Goal: Task Accomplishment & Management: Complete application form

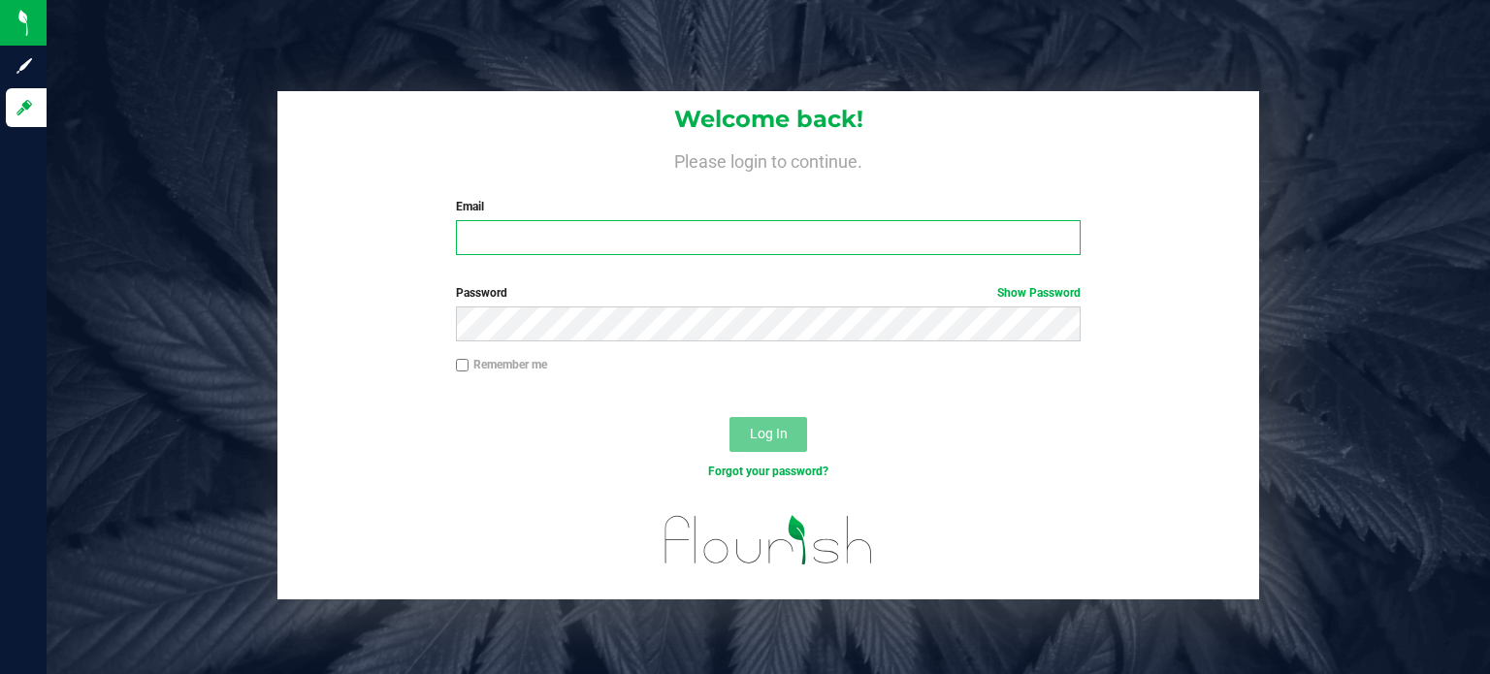
click at [582, 231] on input "Email" at bounding box center [769, 237] width 626 height 35
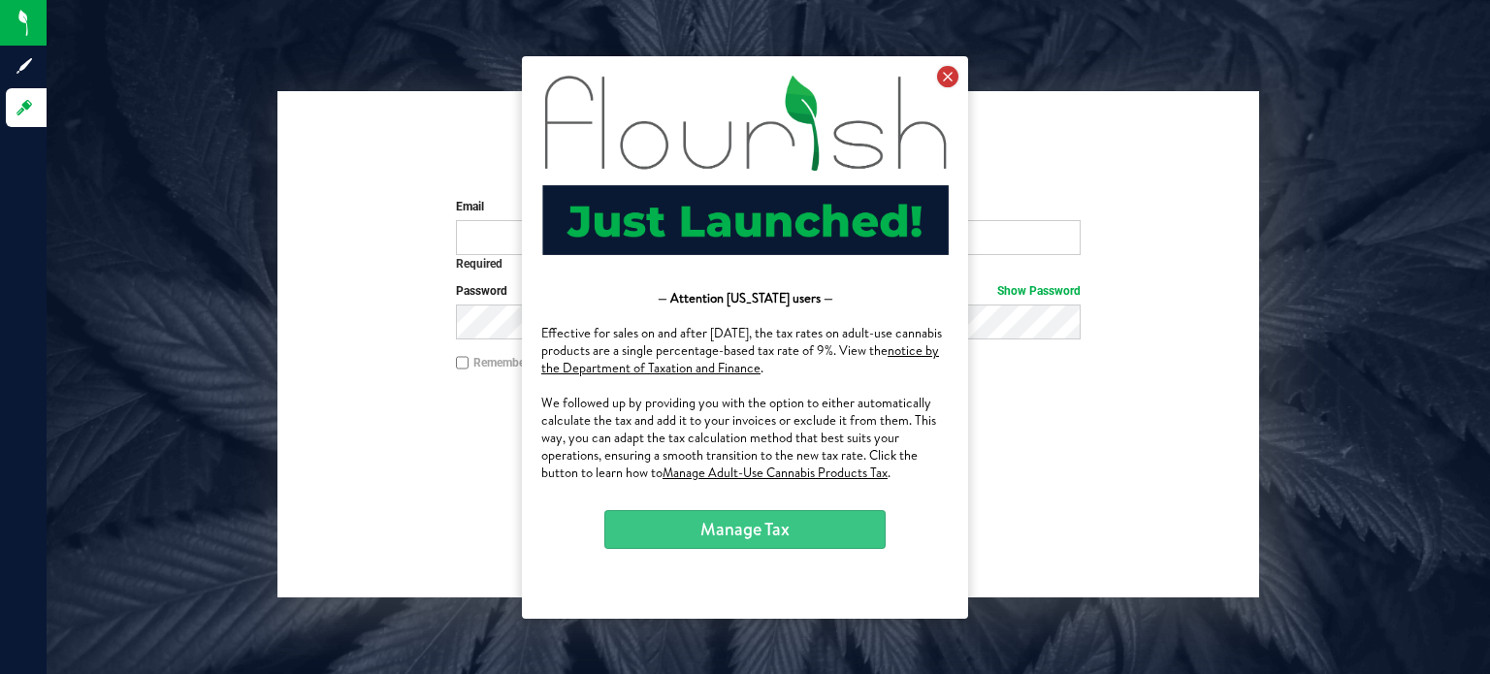
click at [950, 79] on icon at bounding box center [947, 75] width 21 height 21
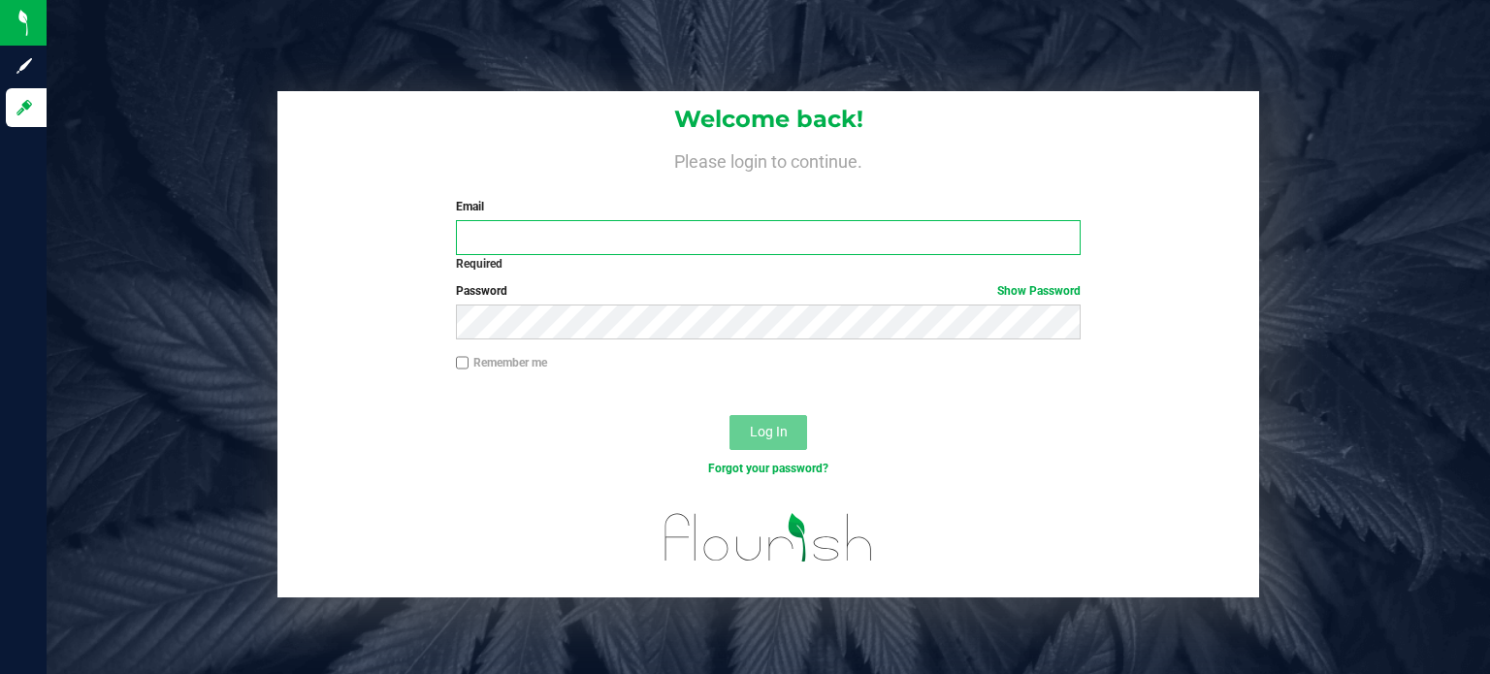
click at [994, 237] on input "Email" at bounding box center [769, 237] width 626 height 35
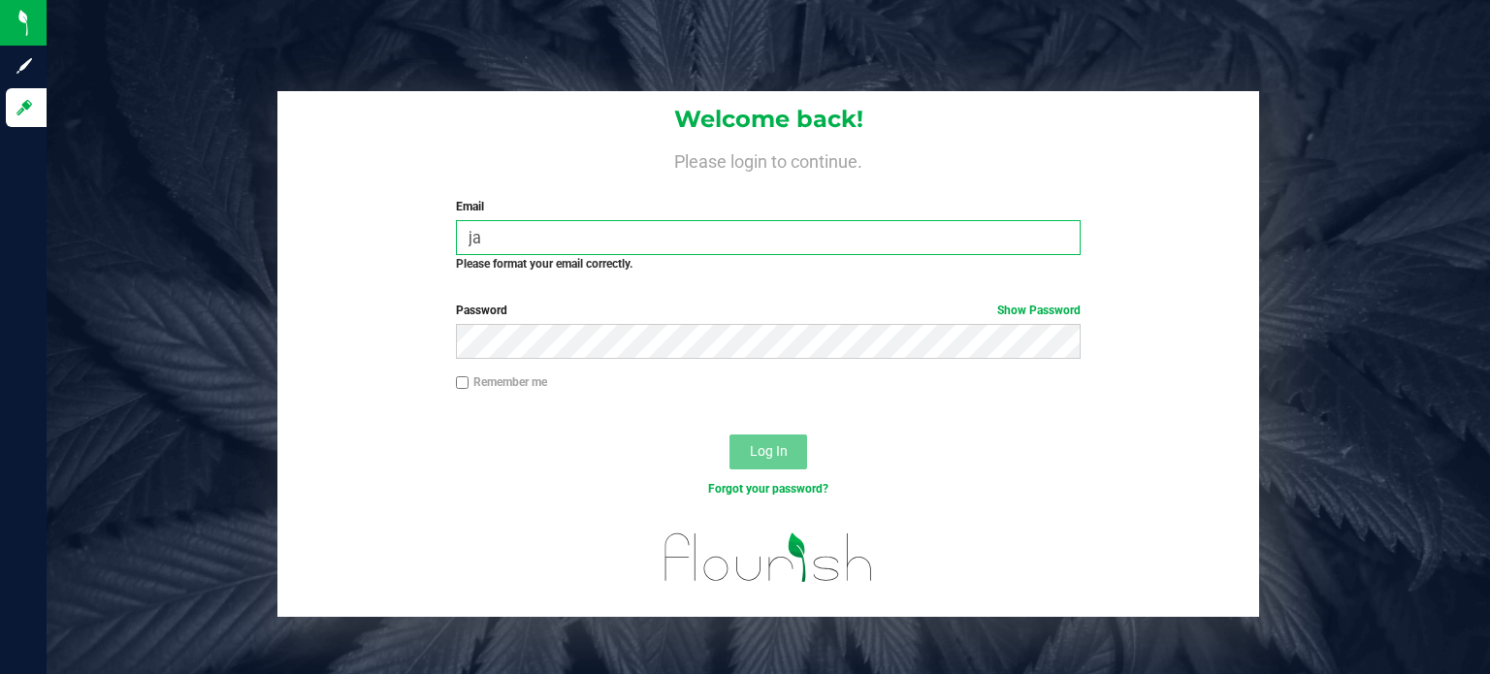
type input "j"
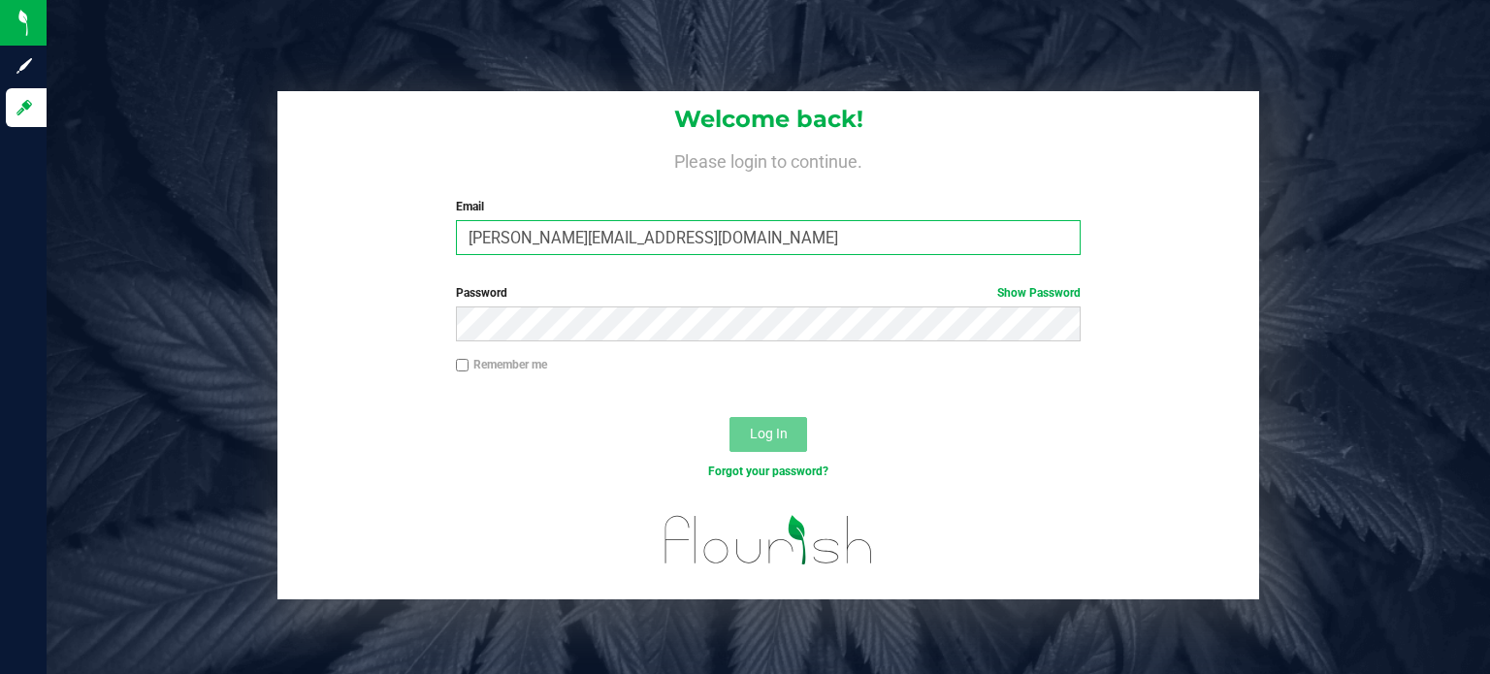
type input "[PERSON_NAME][EMAIL_ADDRESS][DOMAIN_NAME]"
click at [1030, 294] on link "Show Password" at bounding box center [1038, 293] width 83 height 14
click at [753, 441] on span "Log In" at bounding box center [769, 434] width 38 height 16
click at [785, 436] on span "Log In" at bounding box center [769, 434] width 38 height 16
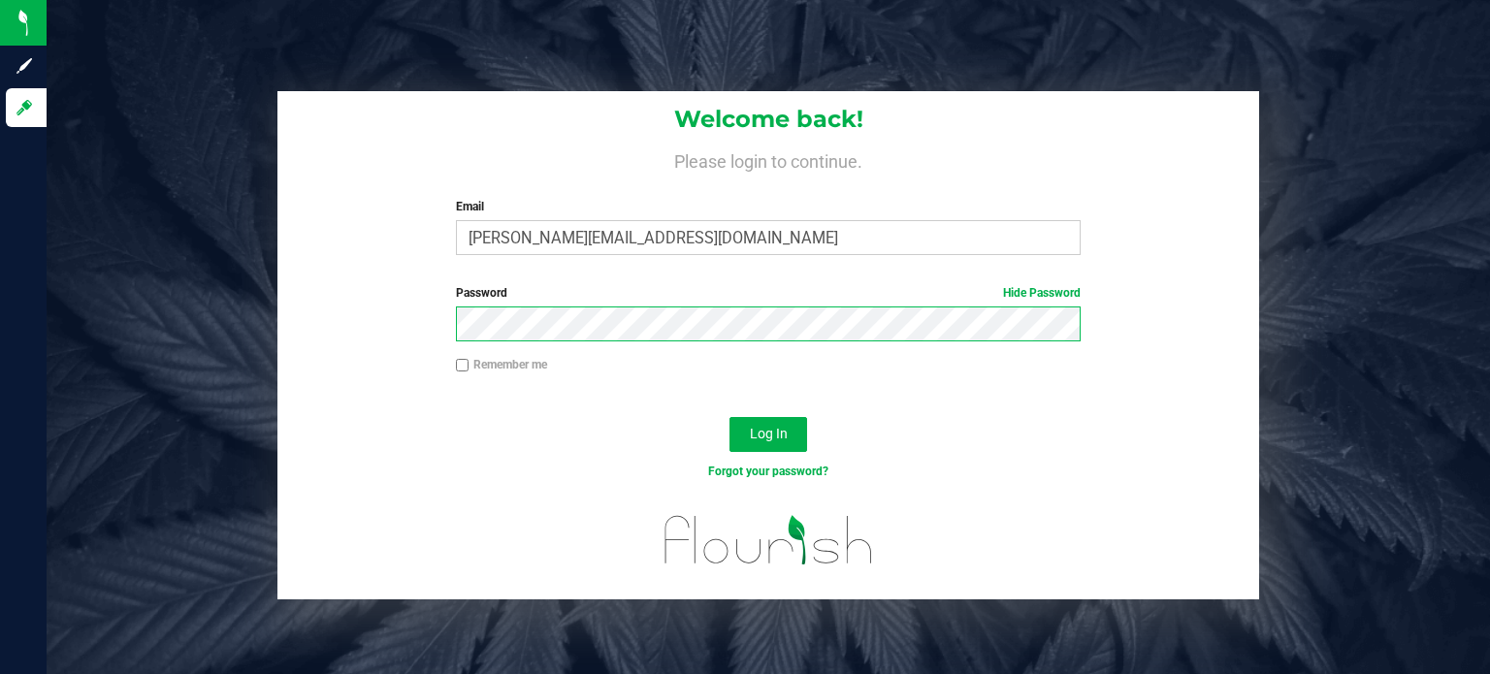
click at [730, 417] on button "Log In" at bounding box center [769, 434] width 78 height 35
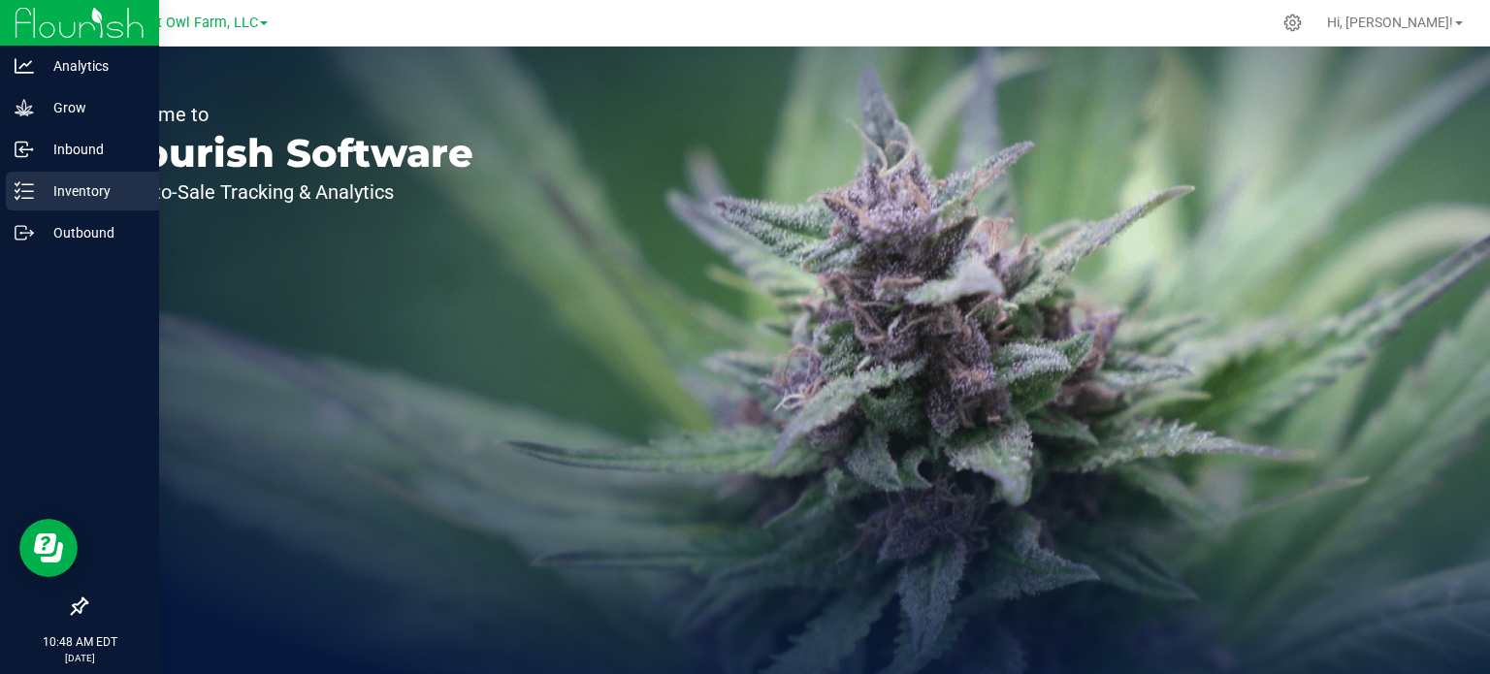
click at [72, 181] on p "Inventory" at bounding box center [92, 190] width 116 height 23
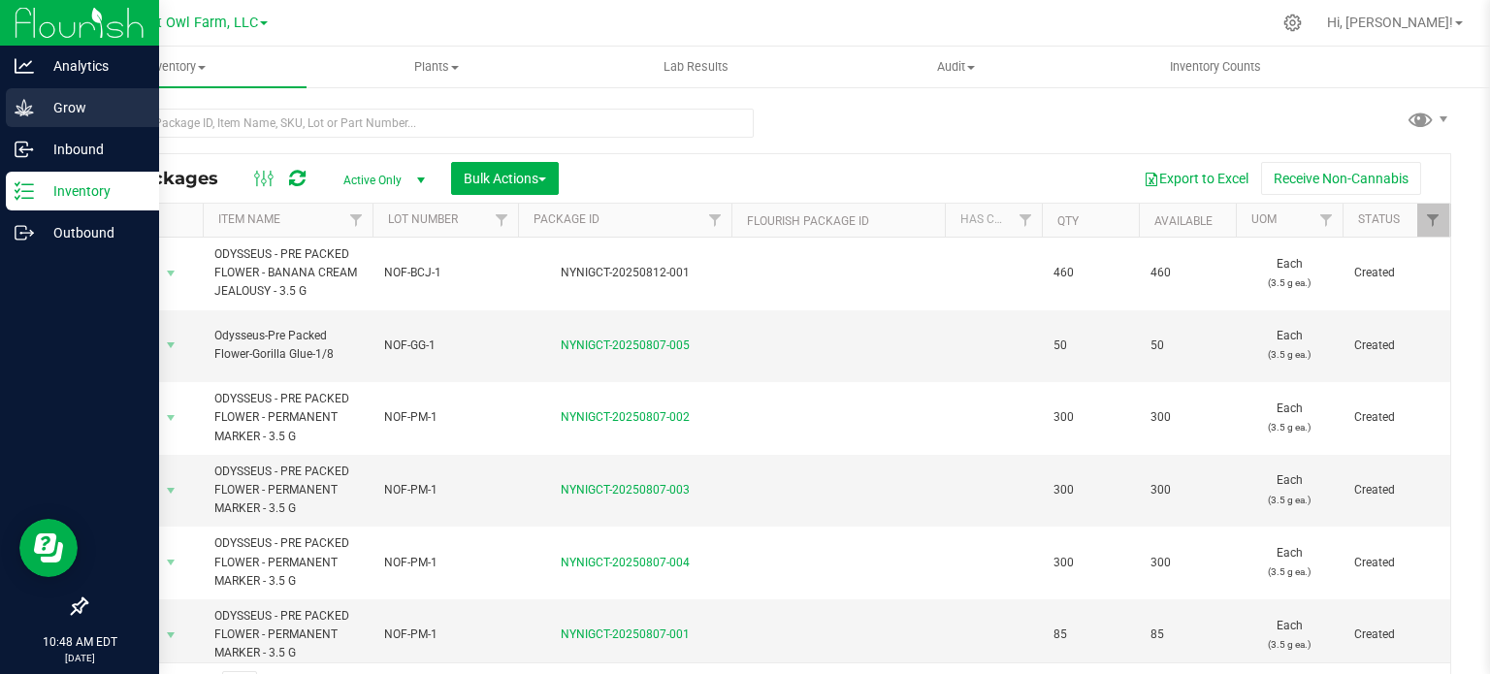
click at [64, 111] on p "Grow" at bounding box center [92, 107] width 116 height 23
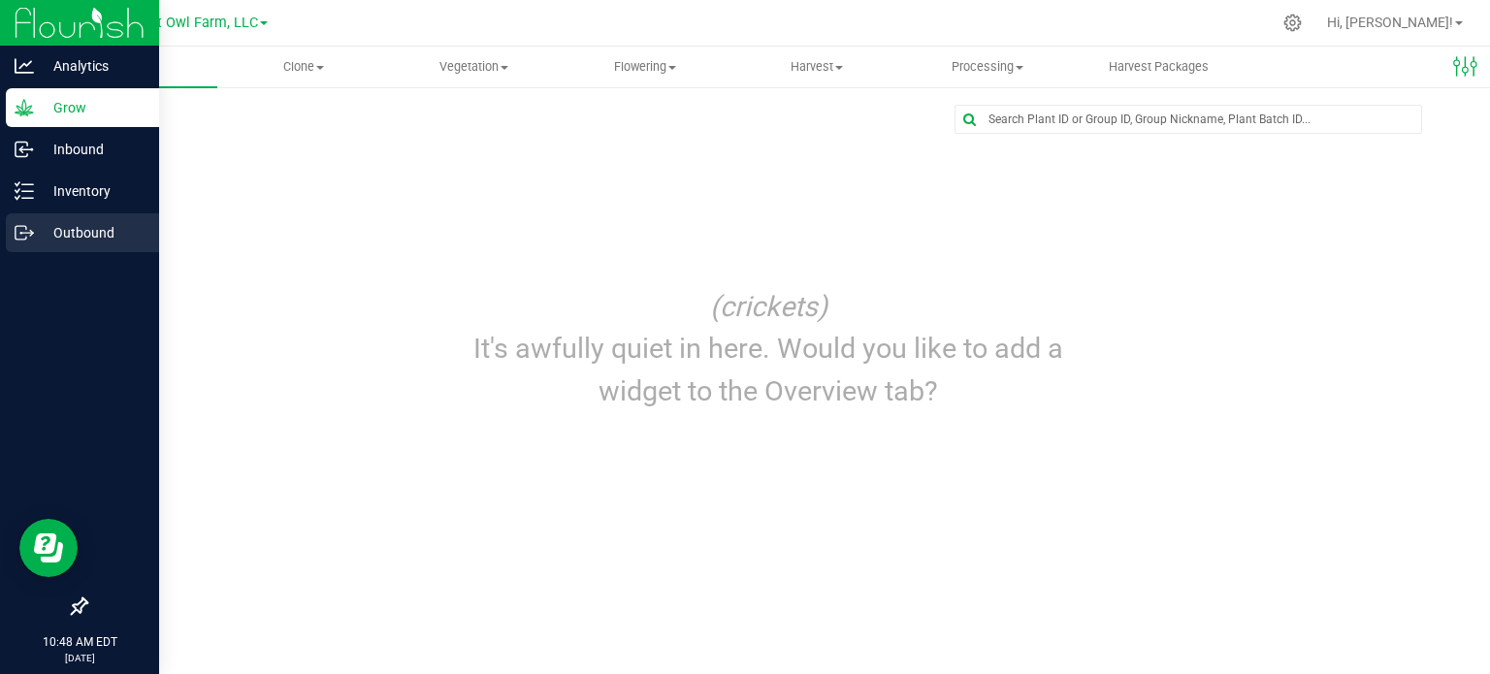
click at [67, 239] on p "Outbound" at bounding box center [92, 232] width 116 height 23
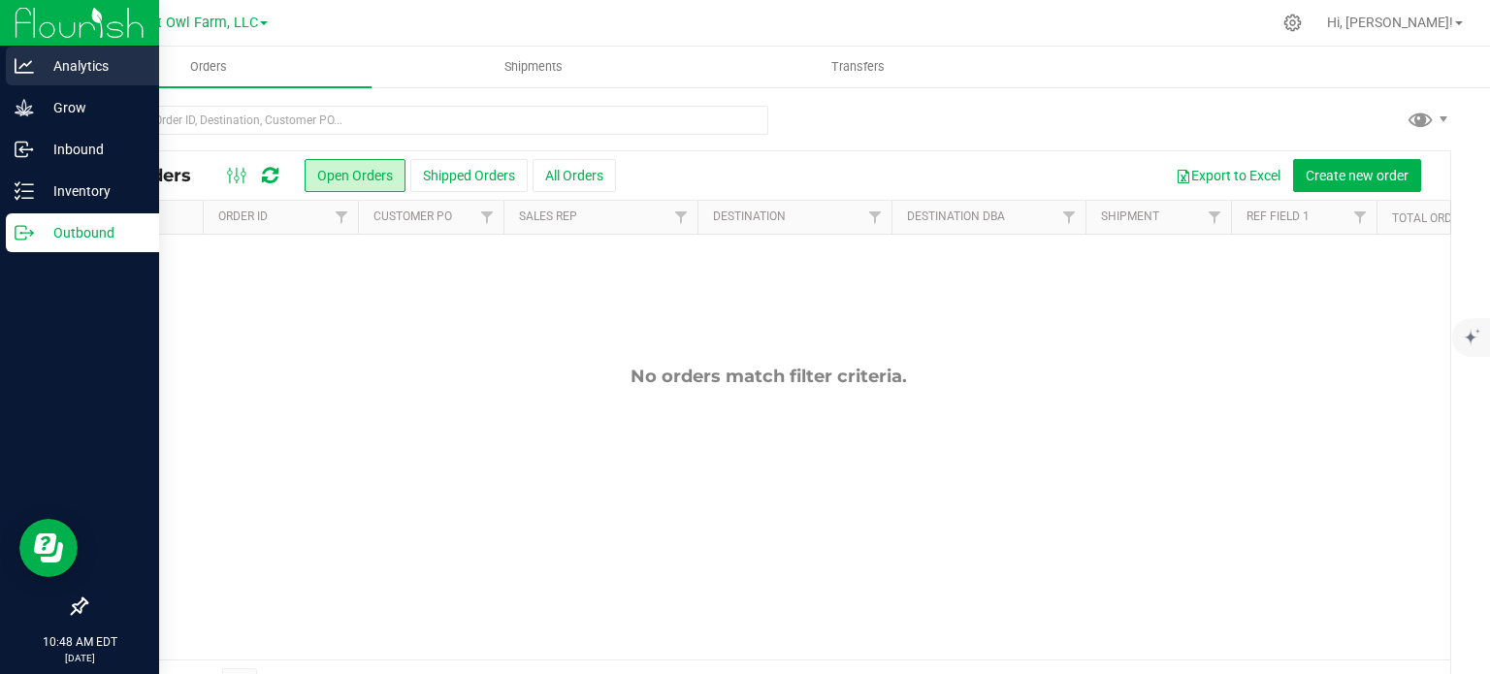
click at [57, 65] on p "Analytics" at bounding box center [92, 65] width 116 height 23
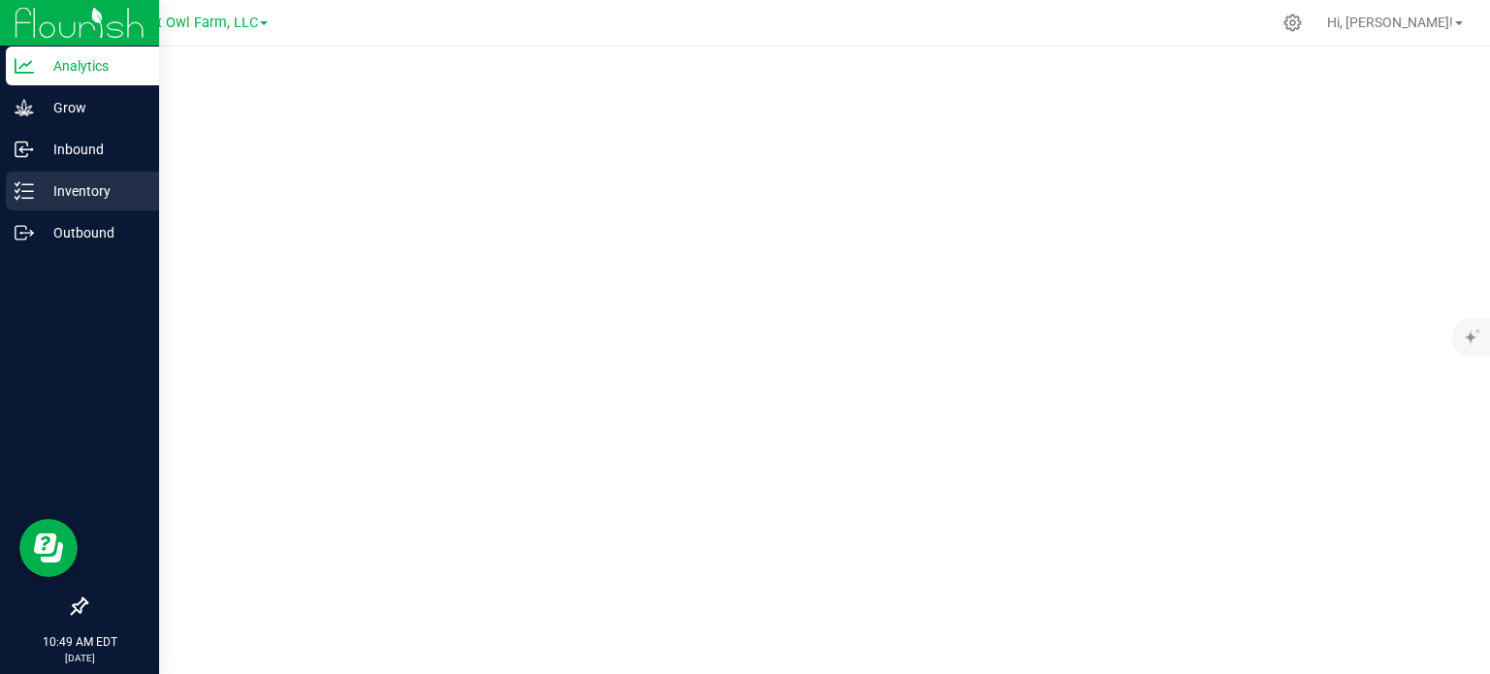
click at [63, 194] on p "Inventory" at bounding box center [92, 190] width 116 height 23
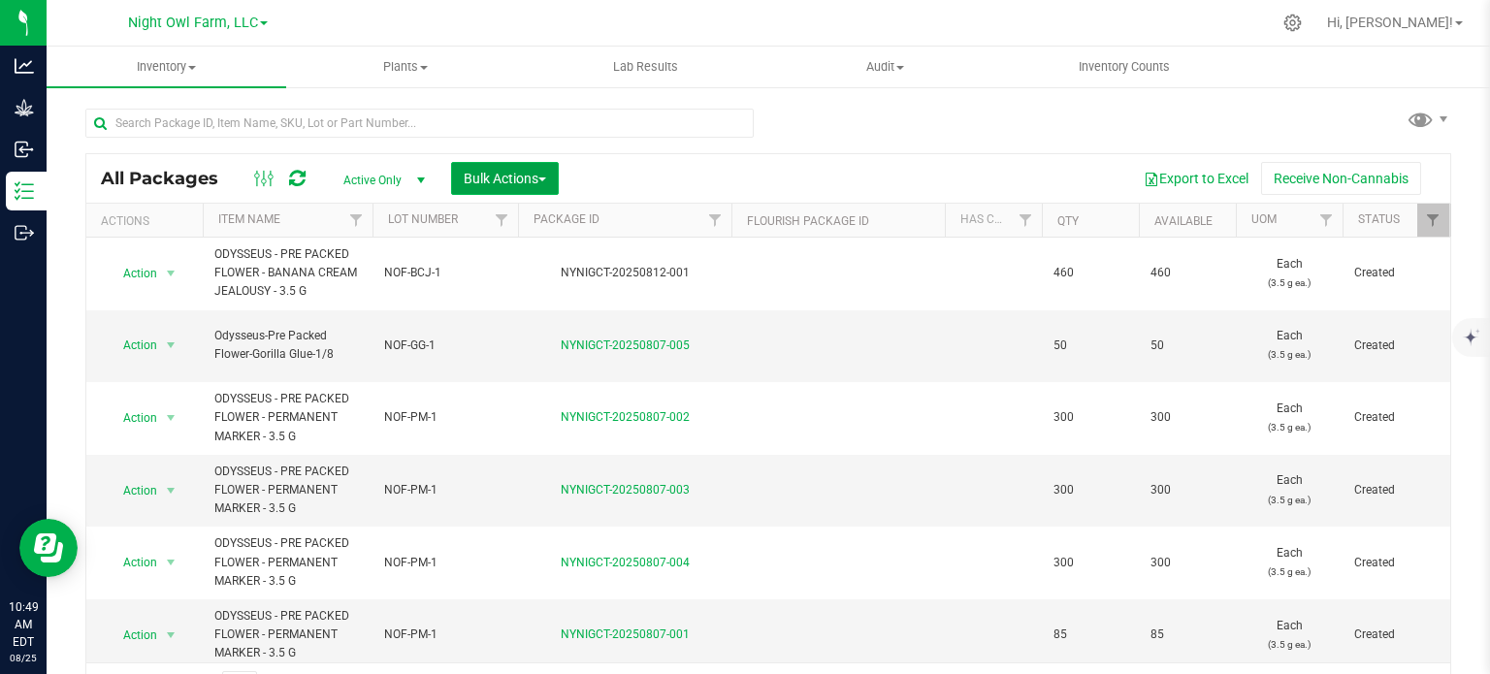
click at [552, 182] on button "Bulk Actions" at bounding box center [505, 178] width 108 height 33
click at [828, 158] on div "All Packages Active Only Active Only Lab Samples Locked All Bulk Actions Add to…" at bounding box center [768, 178] width 1364 height 49
click at [853, 162] on div "Export to Excel Receive Non-Cannabis" at bounding box center [1004, 178] width 862 height 33
click at [889, 182] on div "Export to Excel Receive Non-Cannabis" at bounding box center [1004, 178] width 862 height 33
click at [645, 168] on div "Export to Excel Receive Non-Cannabis" at bounding box center [1004, 178] width 862 height 33
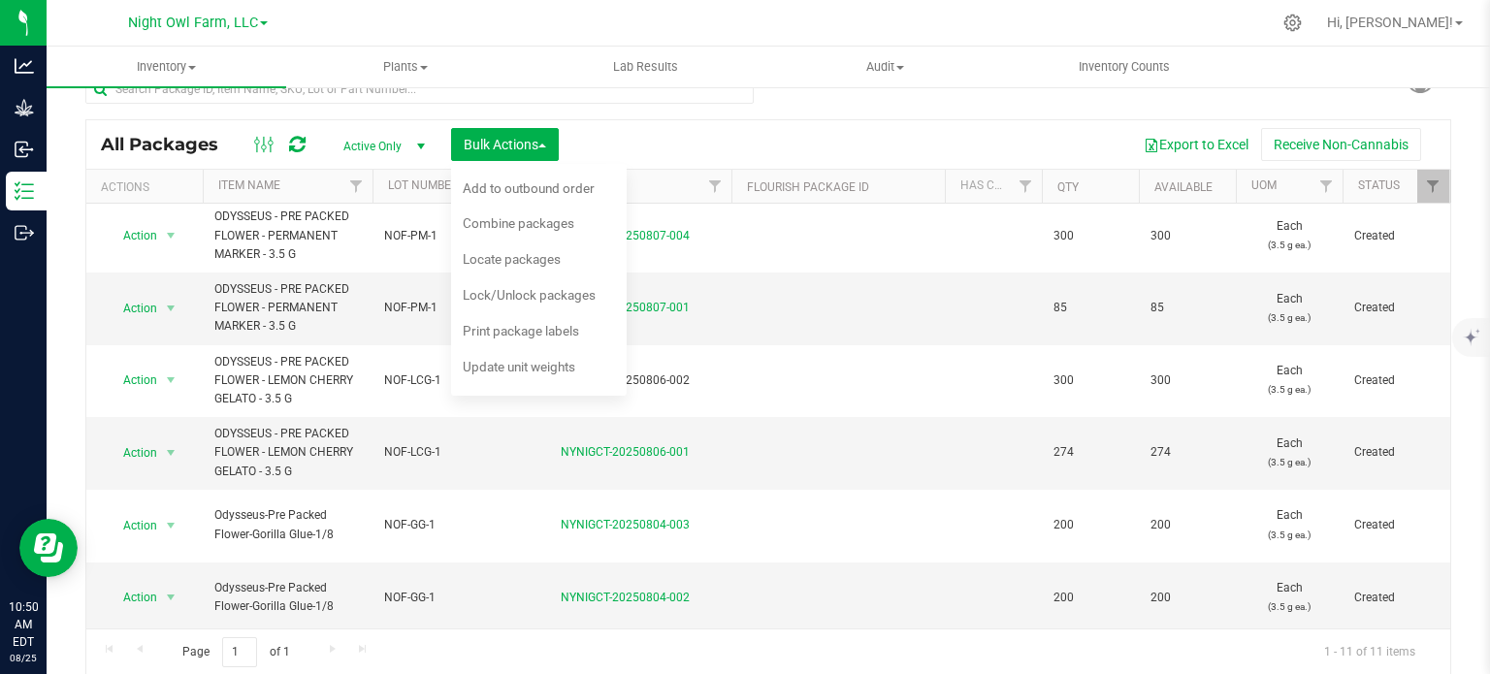
scroll to position [23, 0]
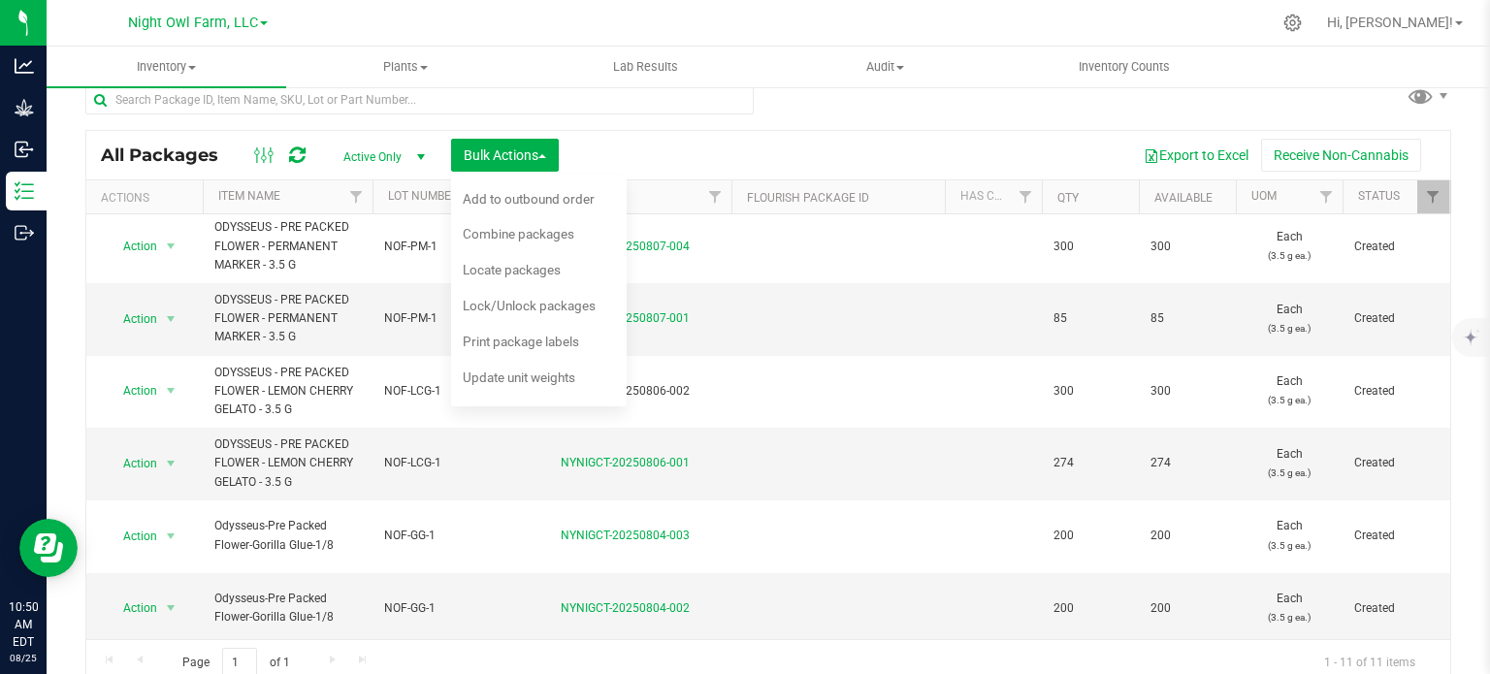
click at [842, 356] on td at bounding box center [837, 392] width 213 height 73
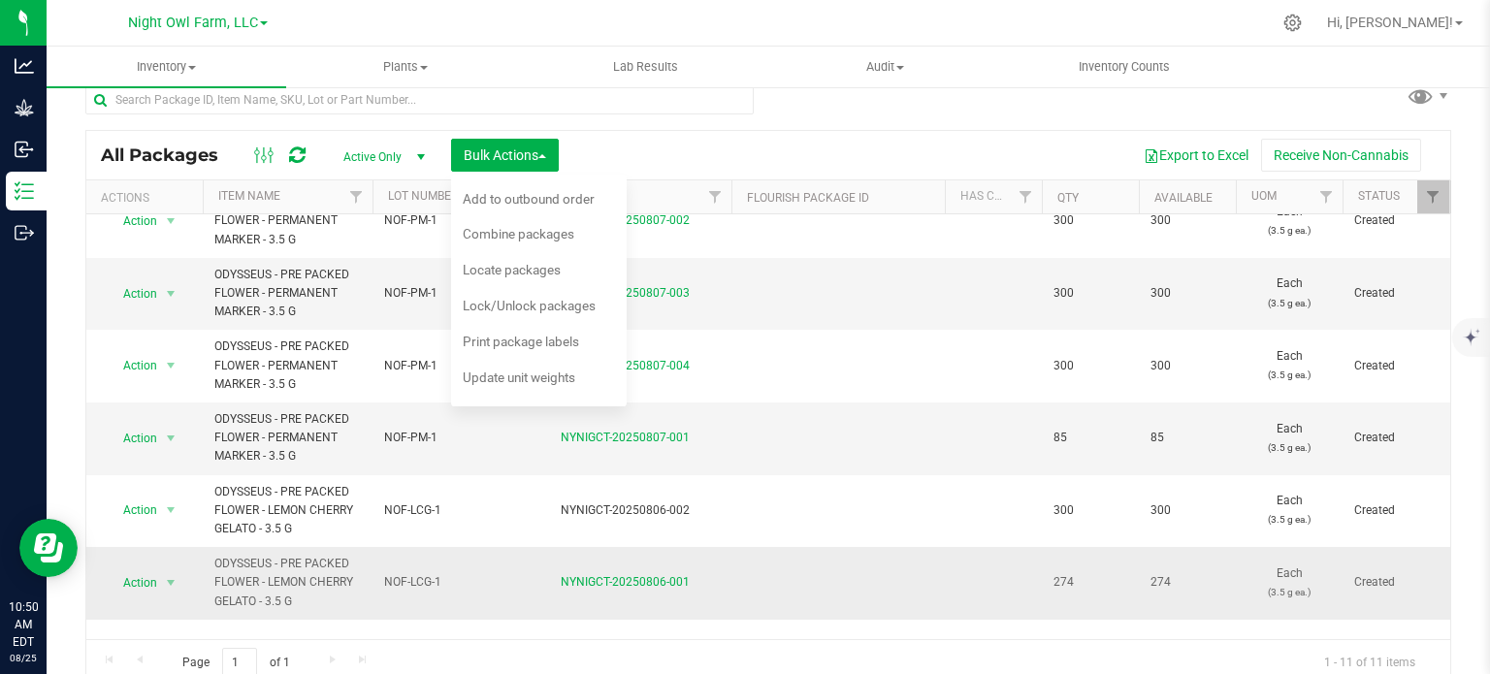
scroll to position [0, 0]
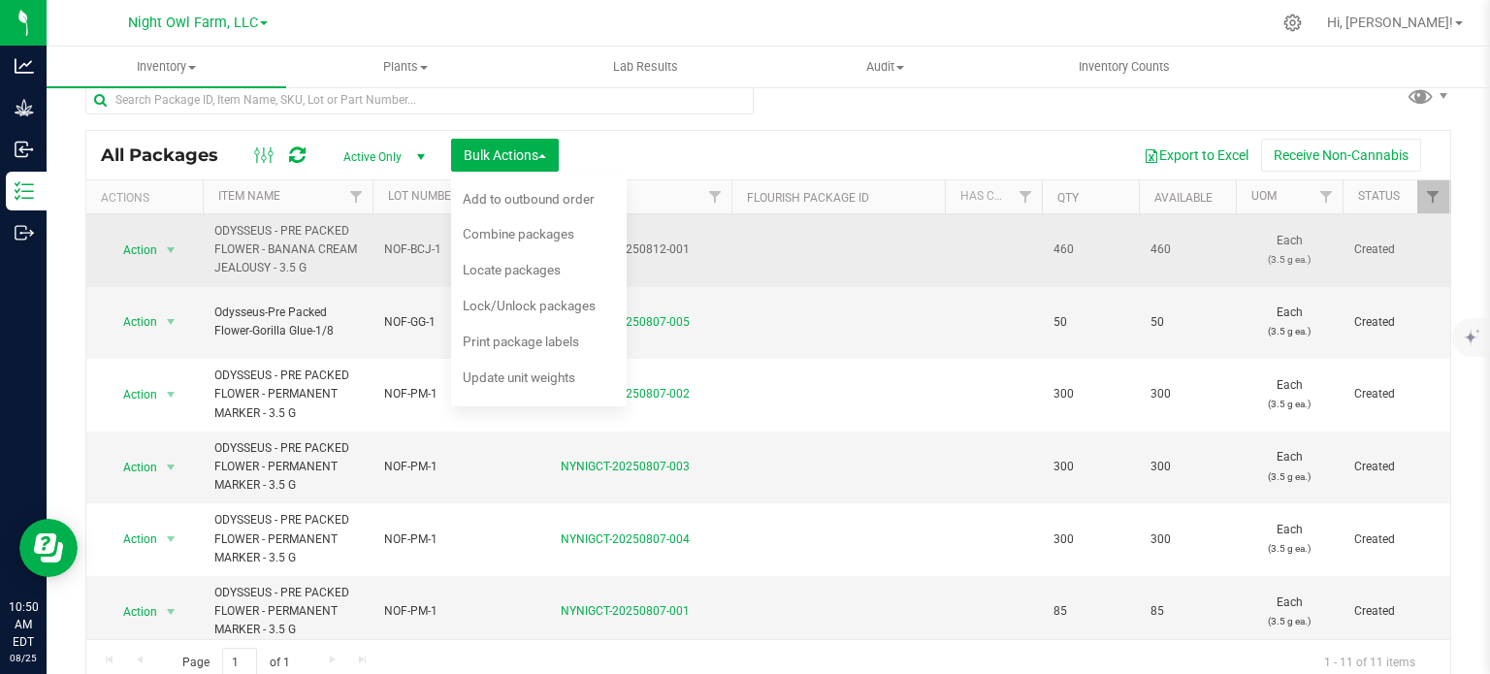
click at [823, 258] on td at bounding box center [837, 250] width 213 height 73
click at [174, 249] on span "select" at bounding box center [171, 251] width 16 height 16
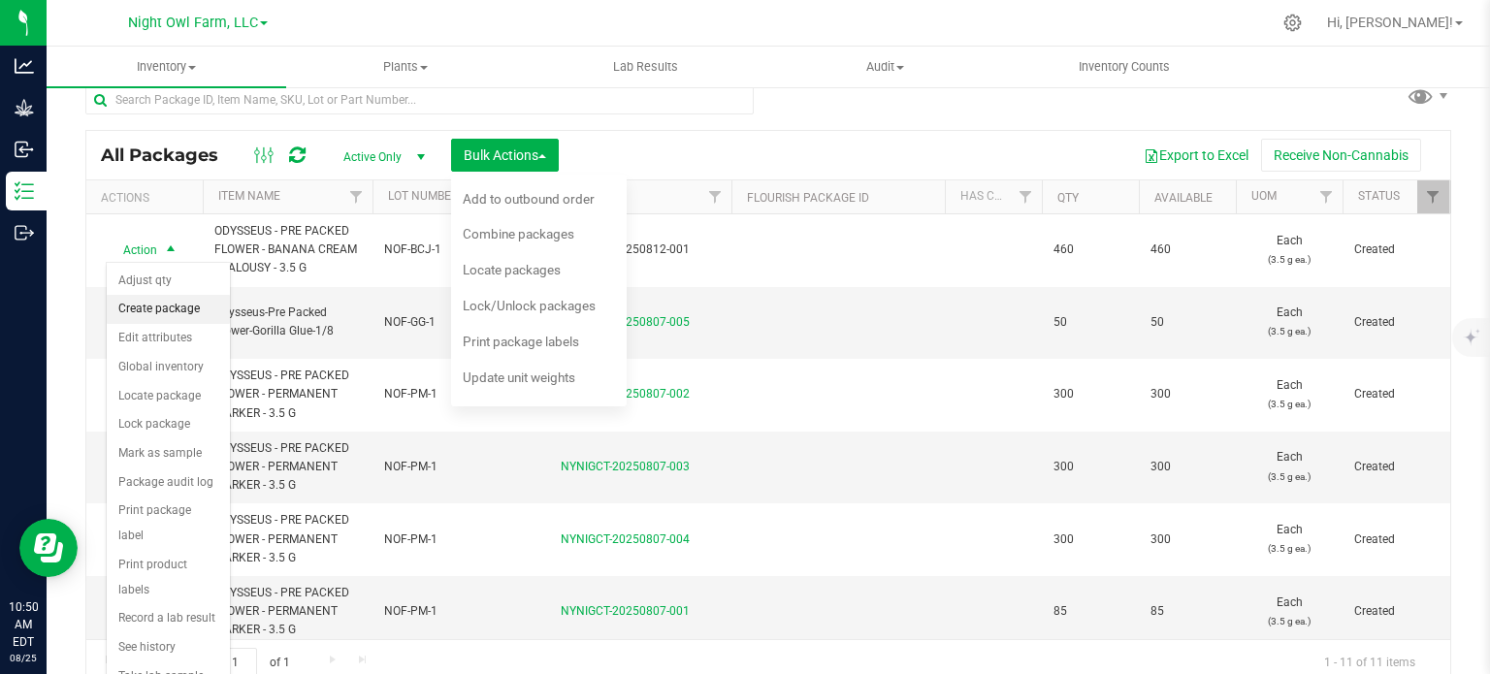
click at [159, 319] on li "Create package" at bounding box center [168, 309] width 123 height 29
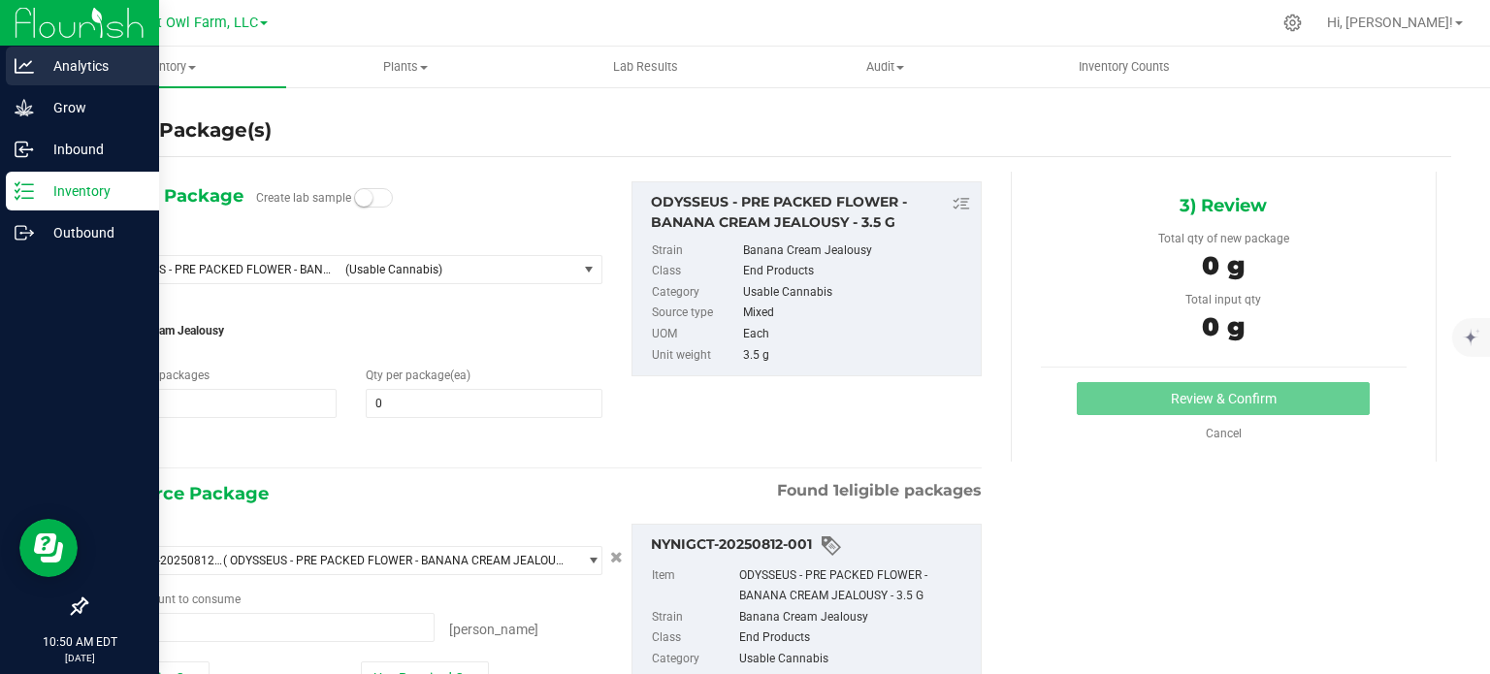
click at [24, 80] on div "Analytics" at bounding box center [82, 66] width 153 height 39
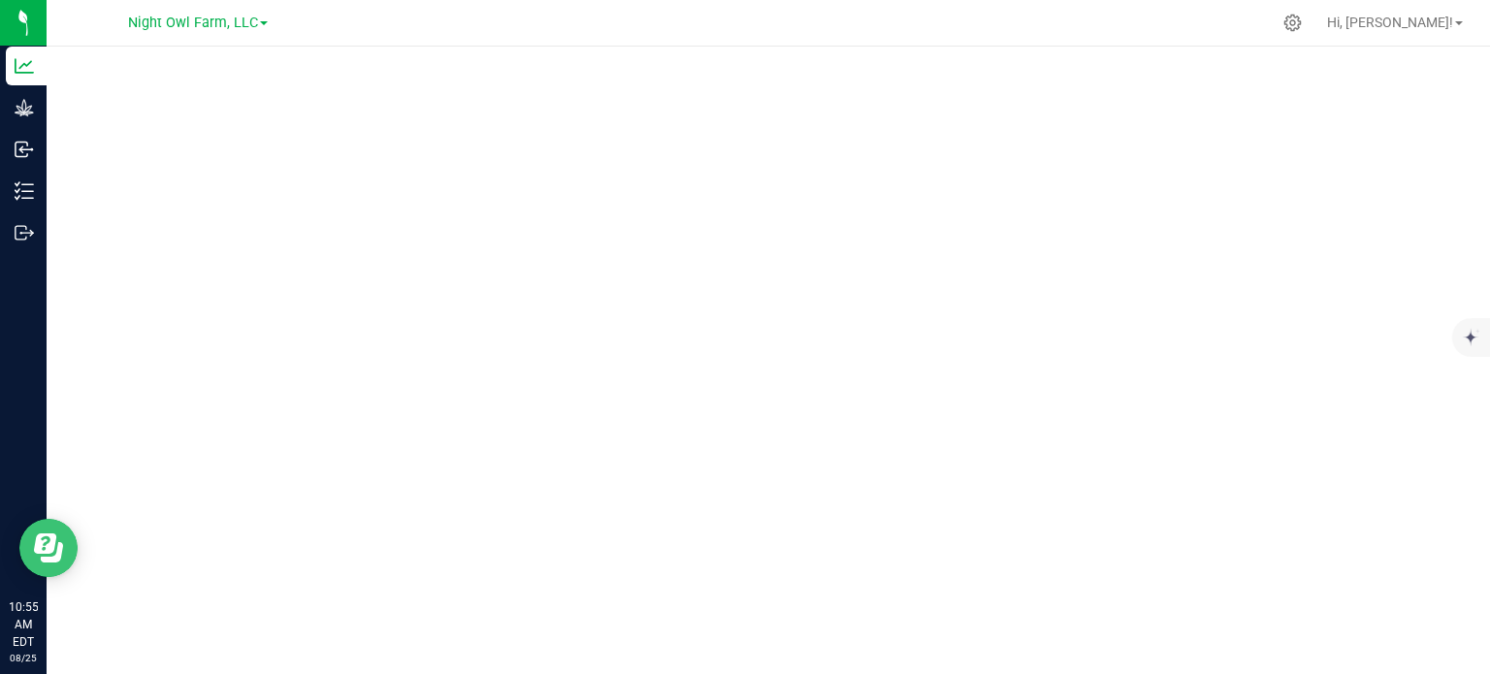
click at [52, 549] on icon "Open Resource Center" at bounding box center [45, 544] width 22 height 20
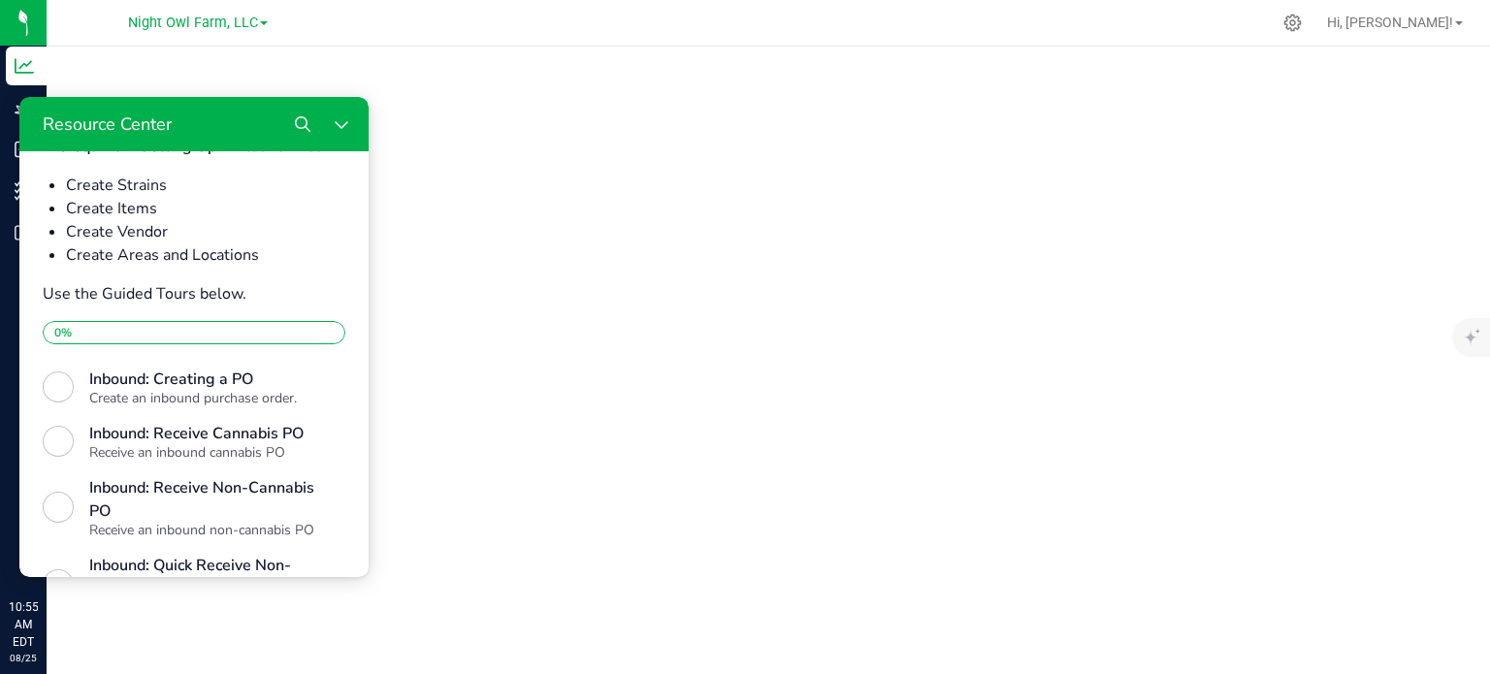
scroll to position [551, 0]
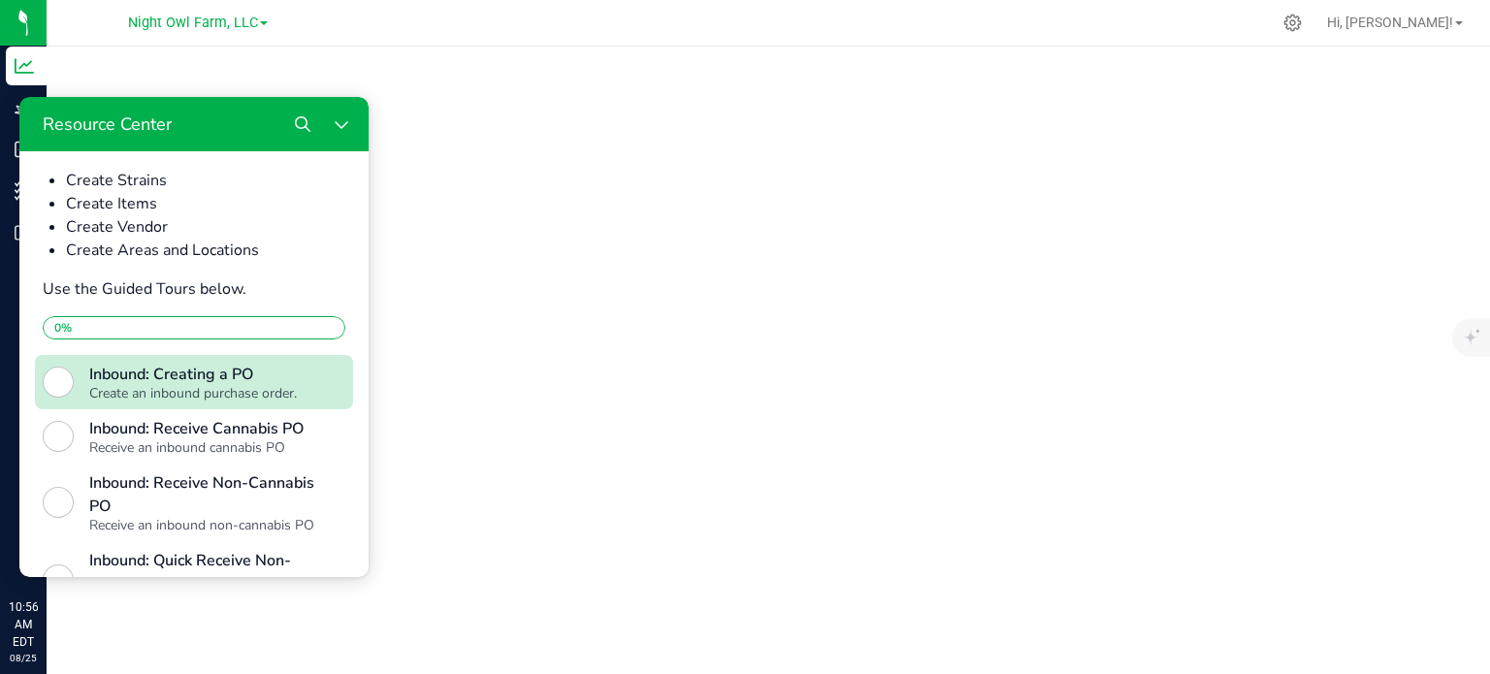
click at [52, 398] on div "Resource Center" at bounding box center [58, 382] width 31 height 31
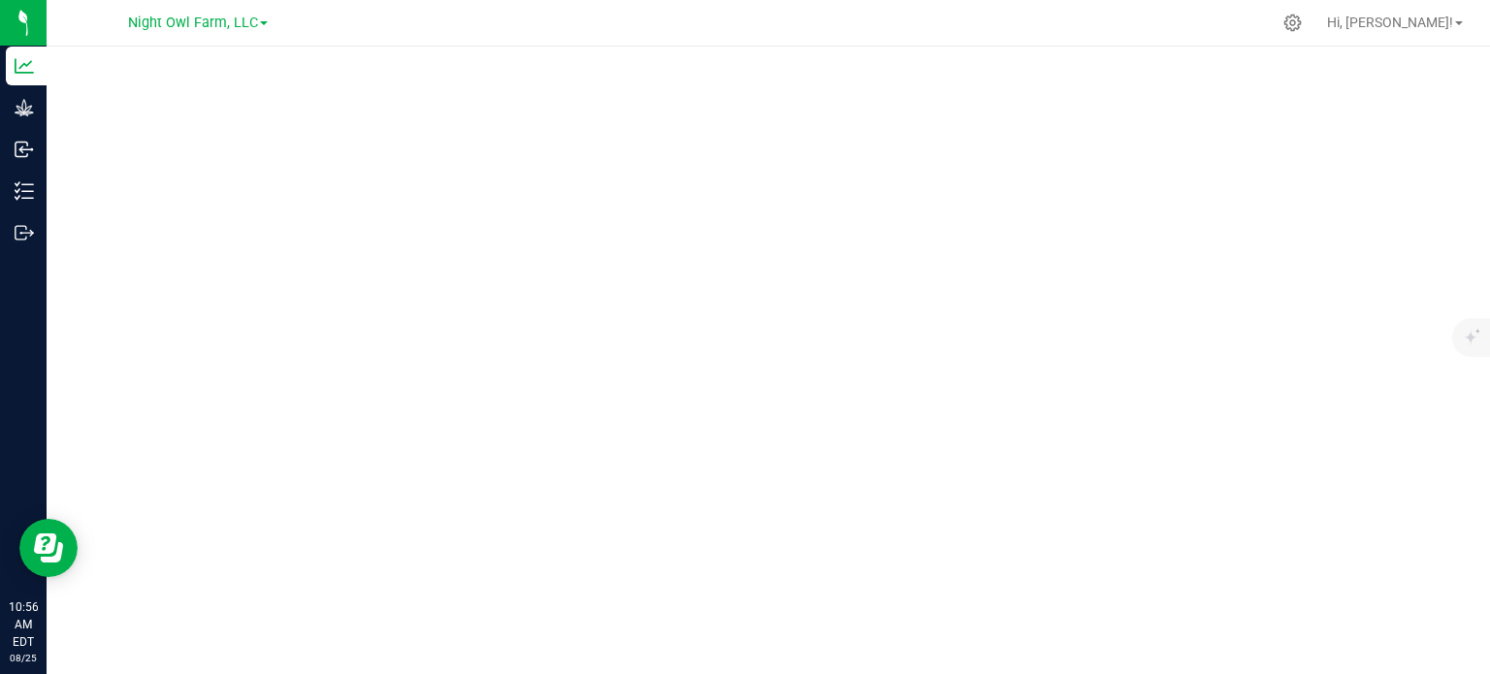
scroll to position [0, 0]
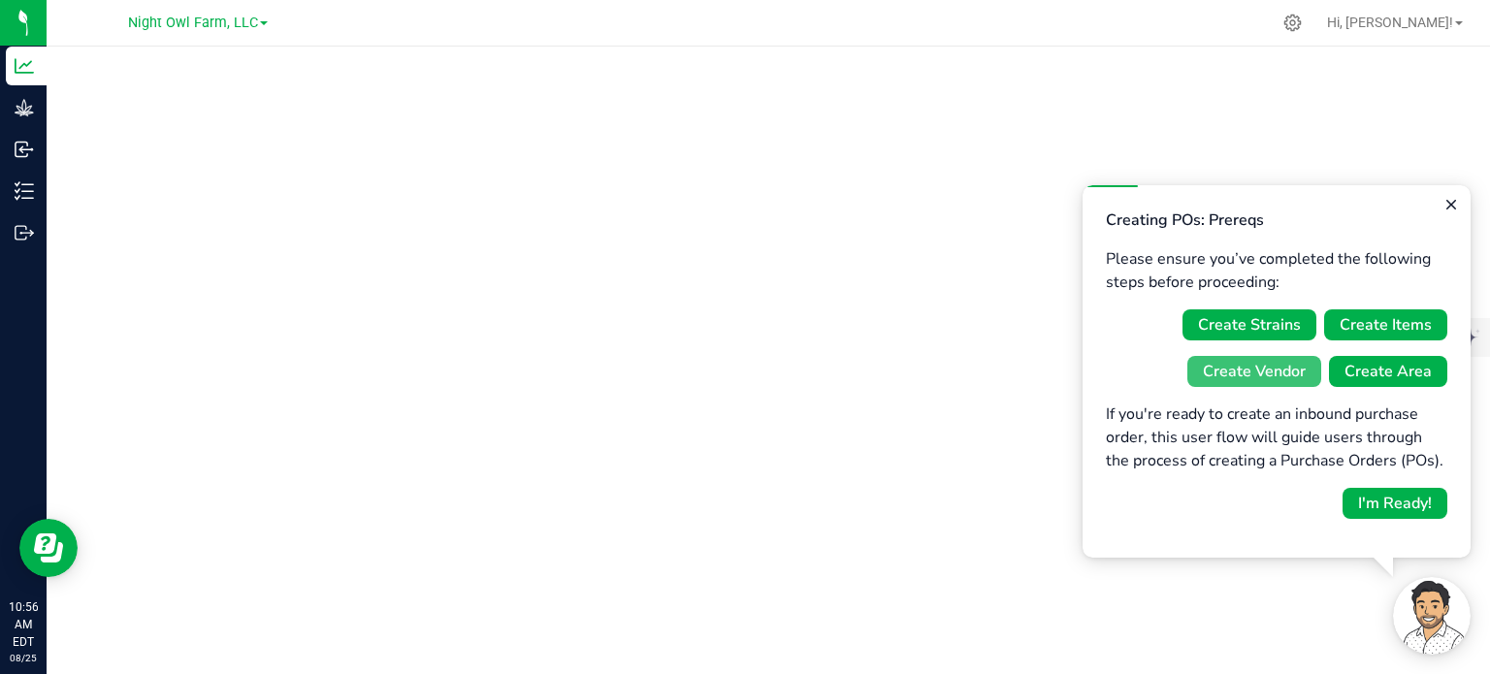
click at [1260, 373] on div "Create Vendor" at bounding box center [1254, 371] width 103 height 23
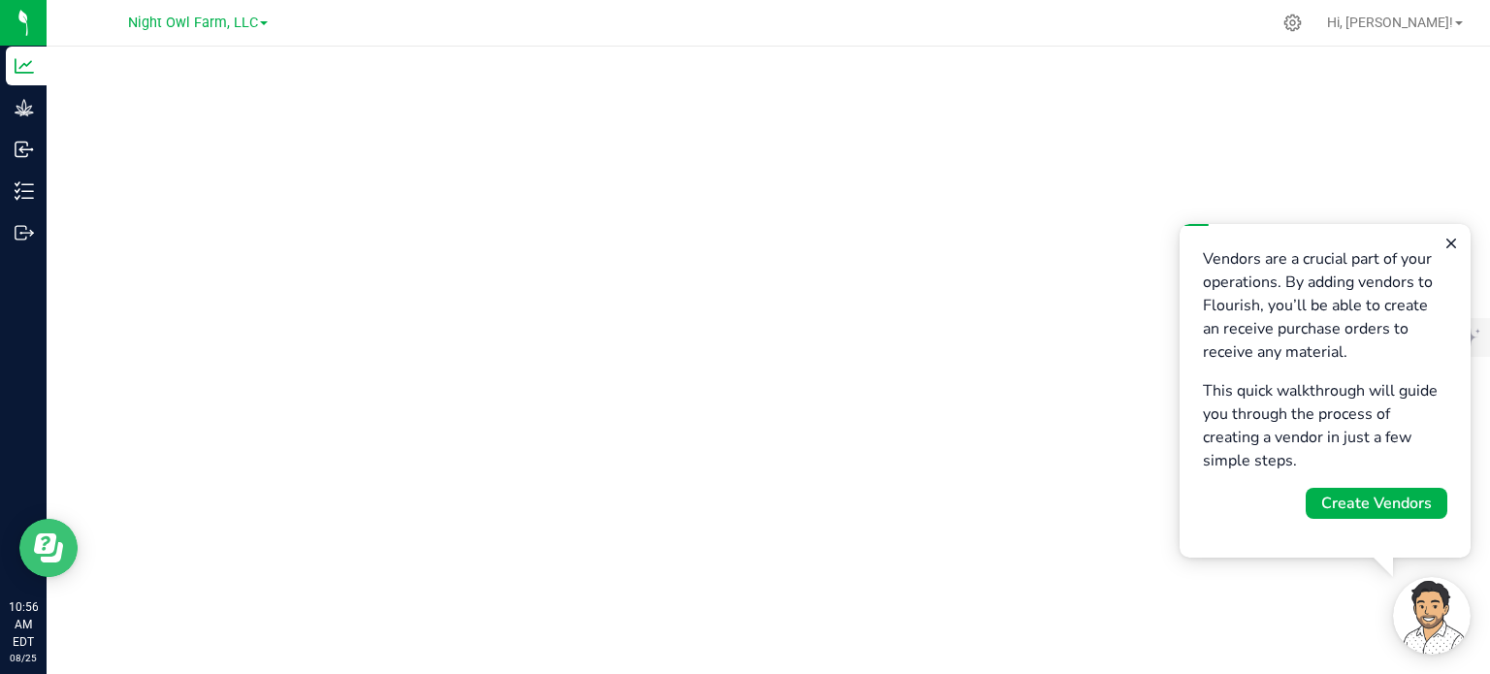
click at [55, 555] on icon "Open Resource Center" at bounding box center [52, 552] width 22 height 20
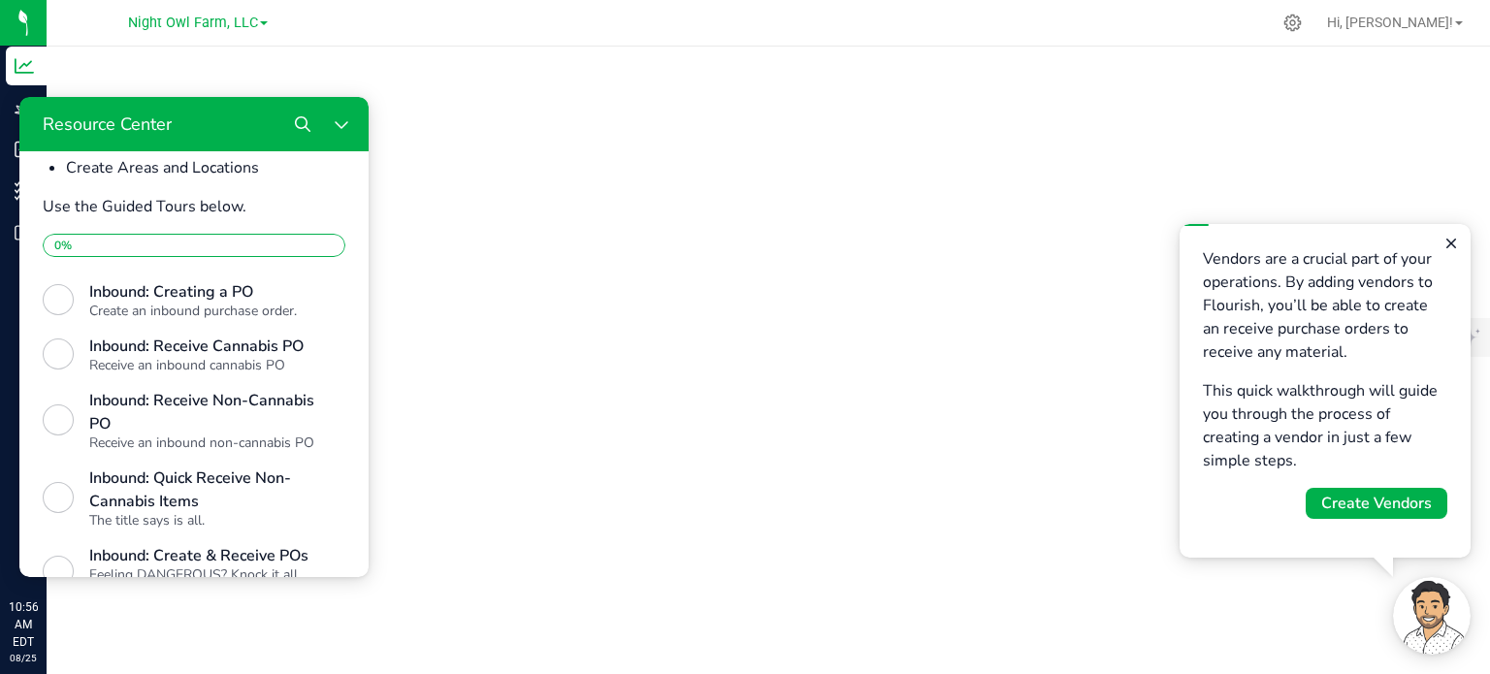
scroll to position [634, 0]
click at [258, 373] on div "Receive an inbound cannabis PO" at bounding box center [201, 365] width 225 height 16
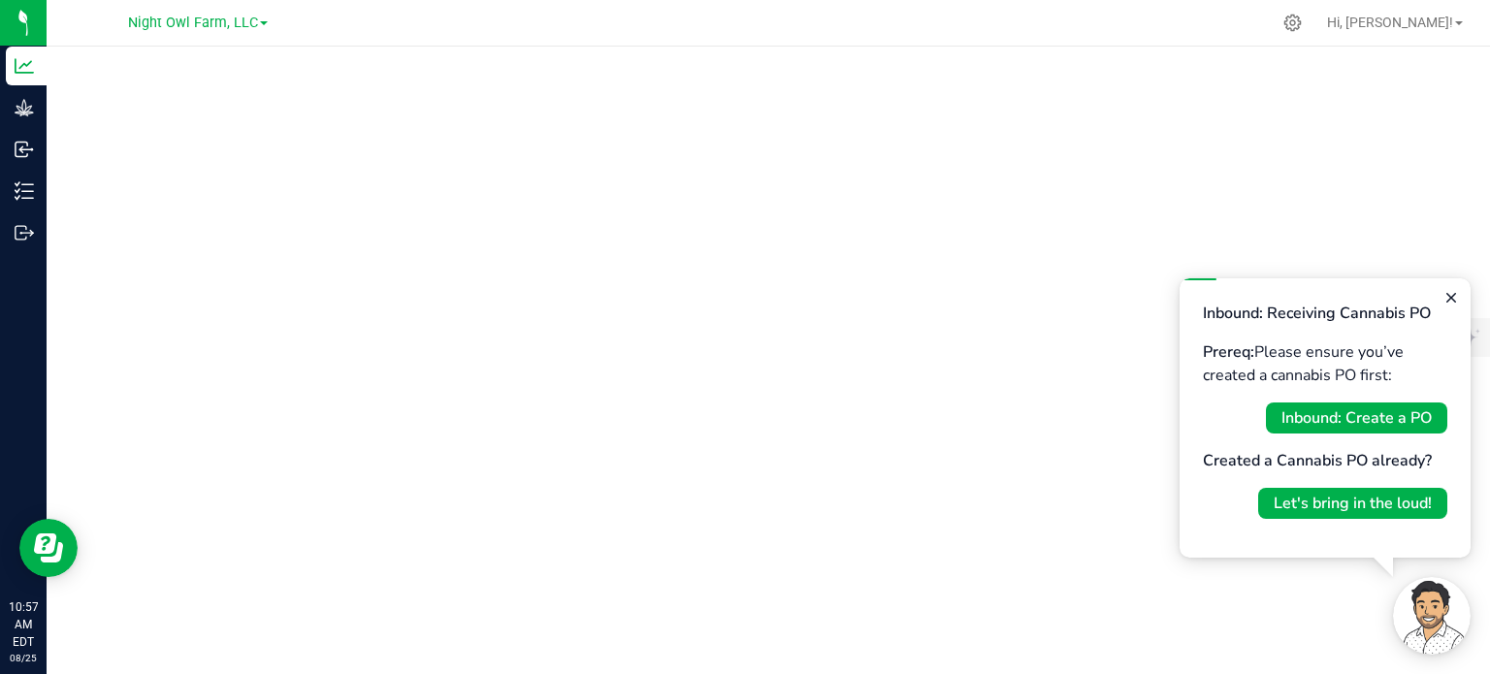
scroll to position [0, 0]
click at [1304, 409] on div "Inbound: Create a PO" at bounding box center [1356, 417] width 150 height 23
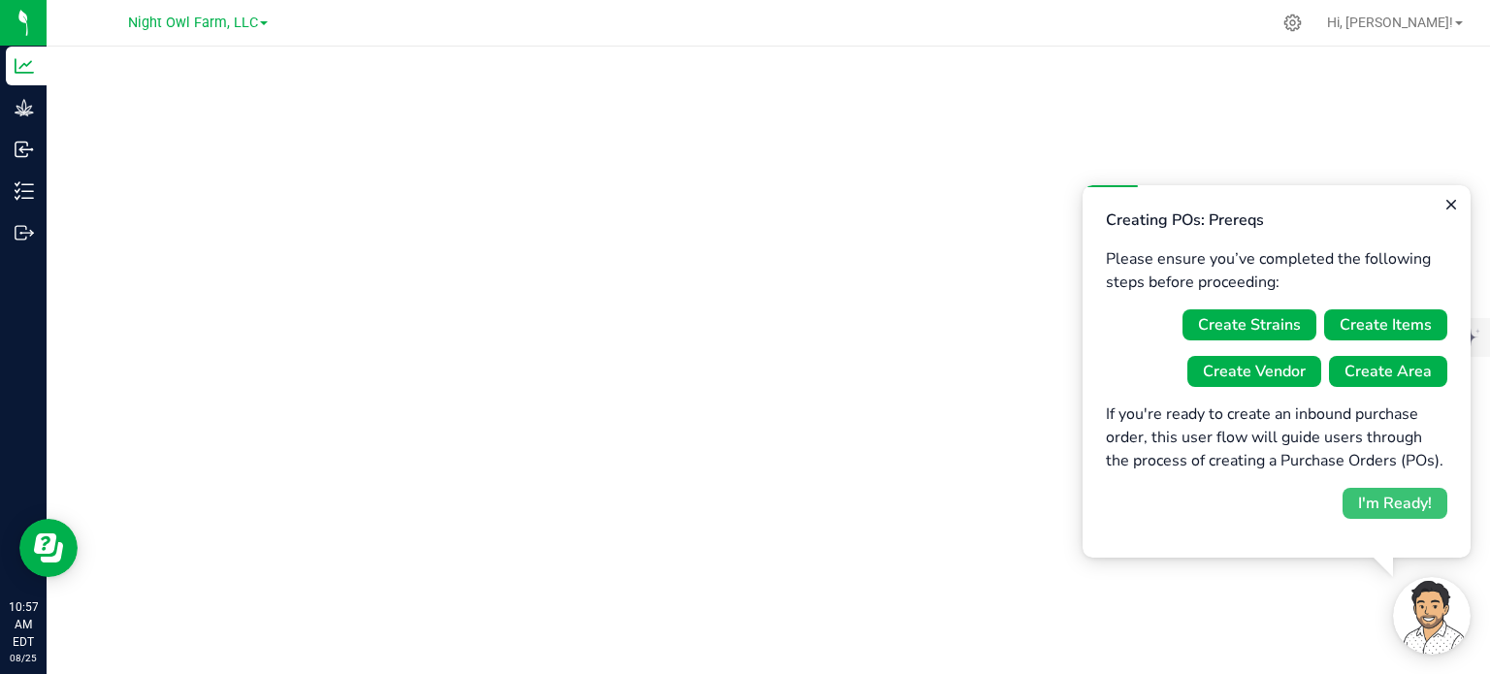
click at [1416, 515] on button "I'm Ready!" at bounding box center [1395, 503] width 105 height 31
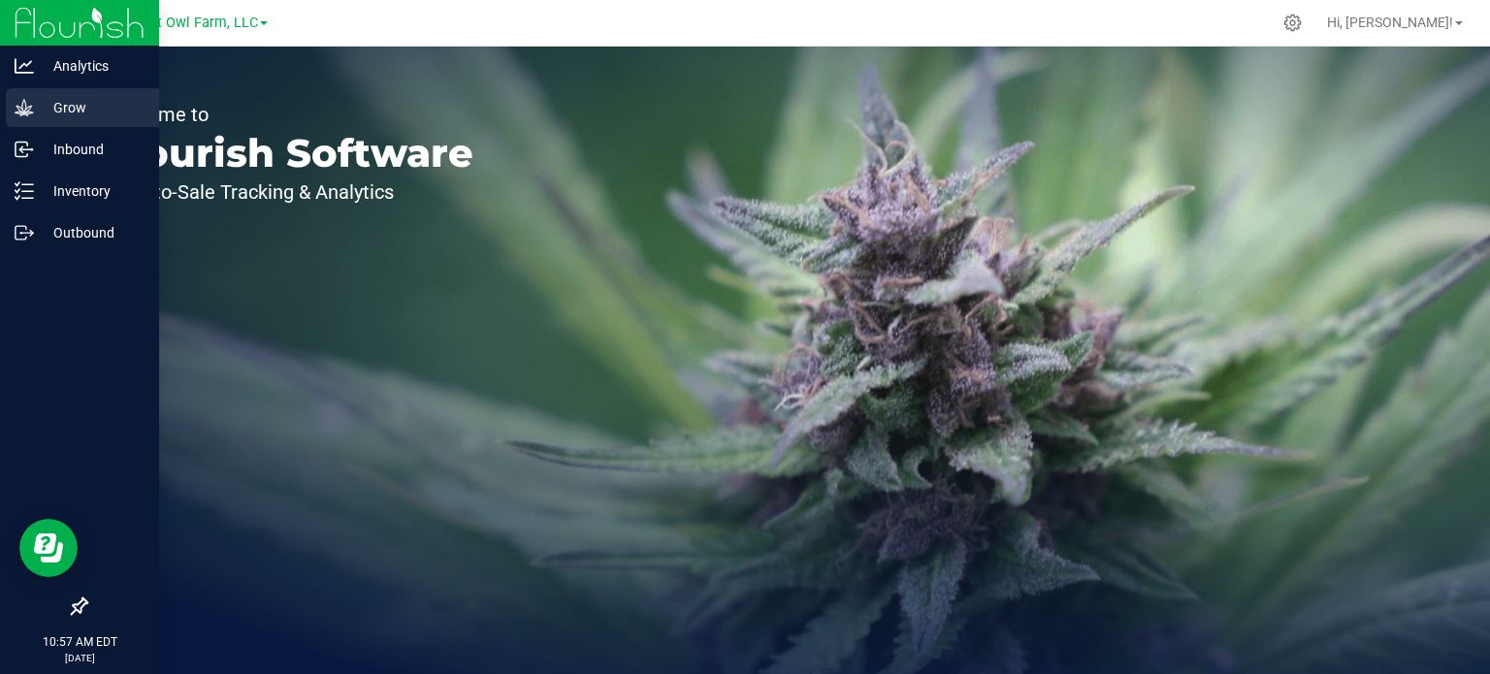
click at [39, 111] on p "Grow" at bounding box center [92, 107] width 116 height 23
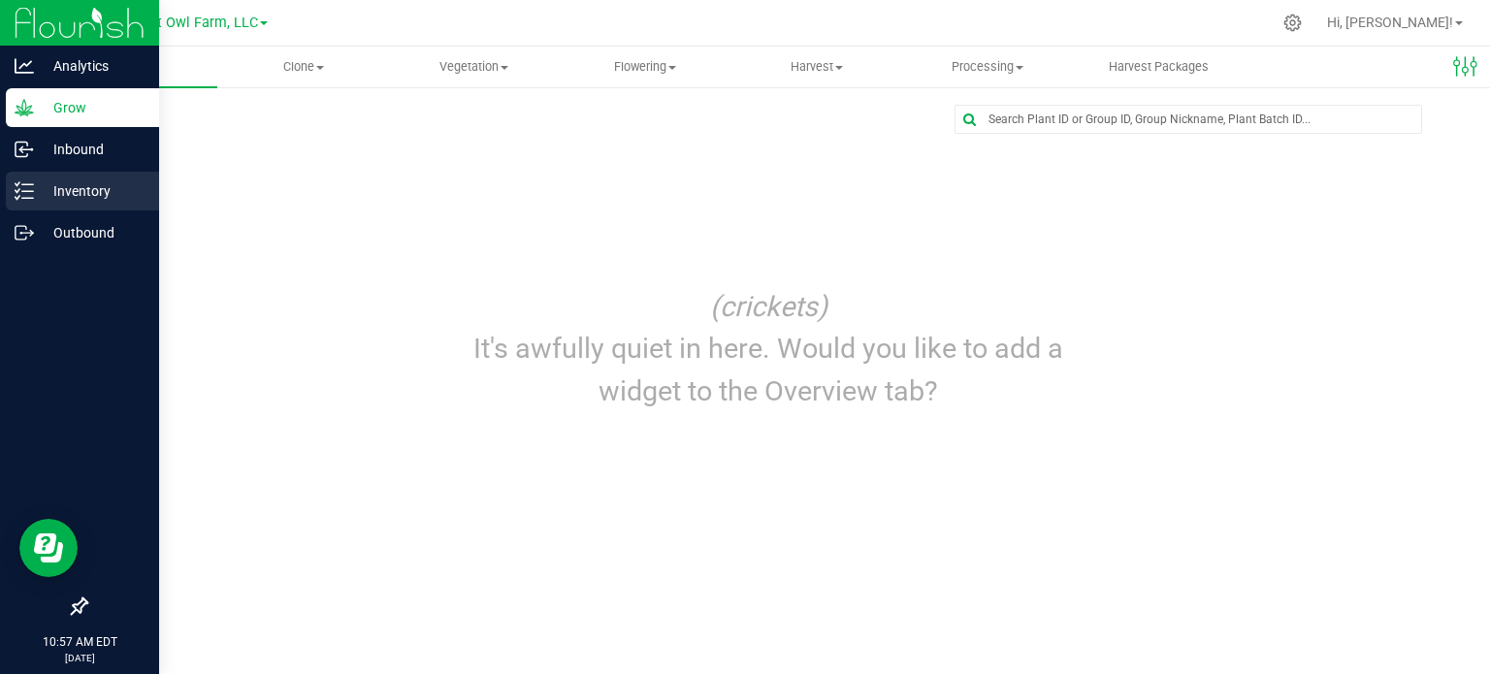
click at [77, 191] on p "Inventory" at bounding box center [92, 190] width 116 height 23
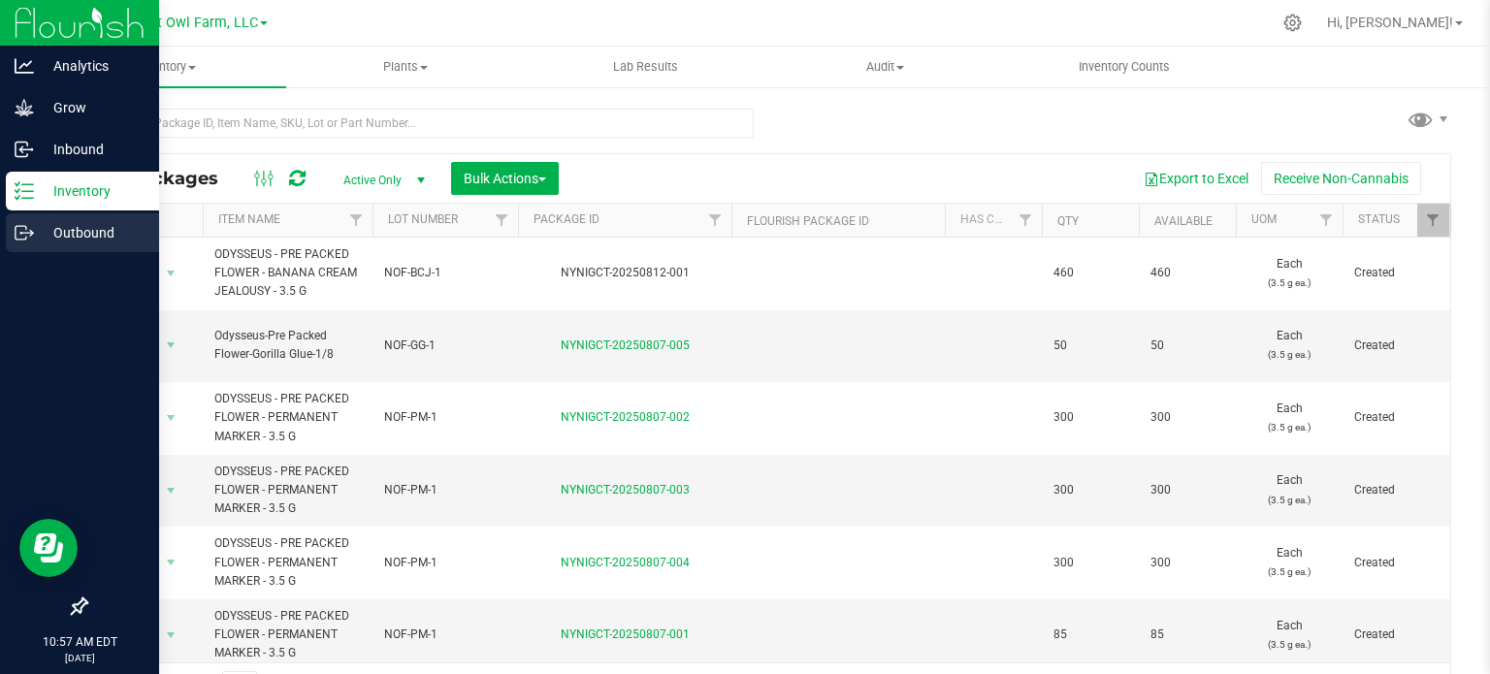
click at [75, 239] on p "Outbound" at bounding box center [92, 232] width 116 height 23
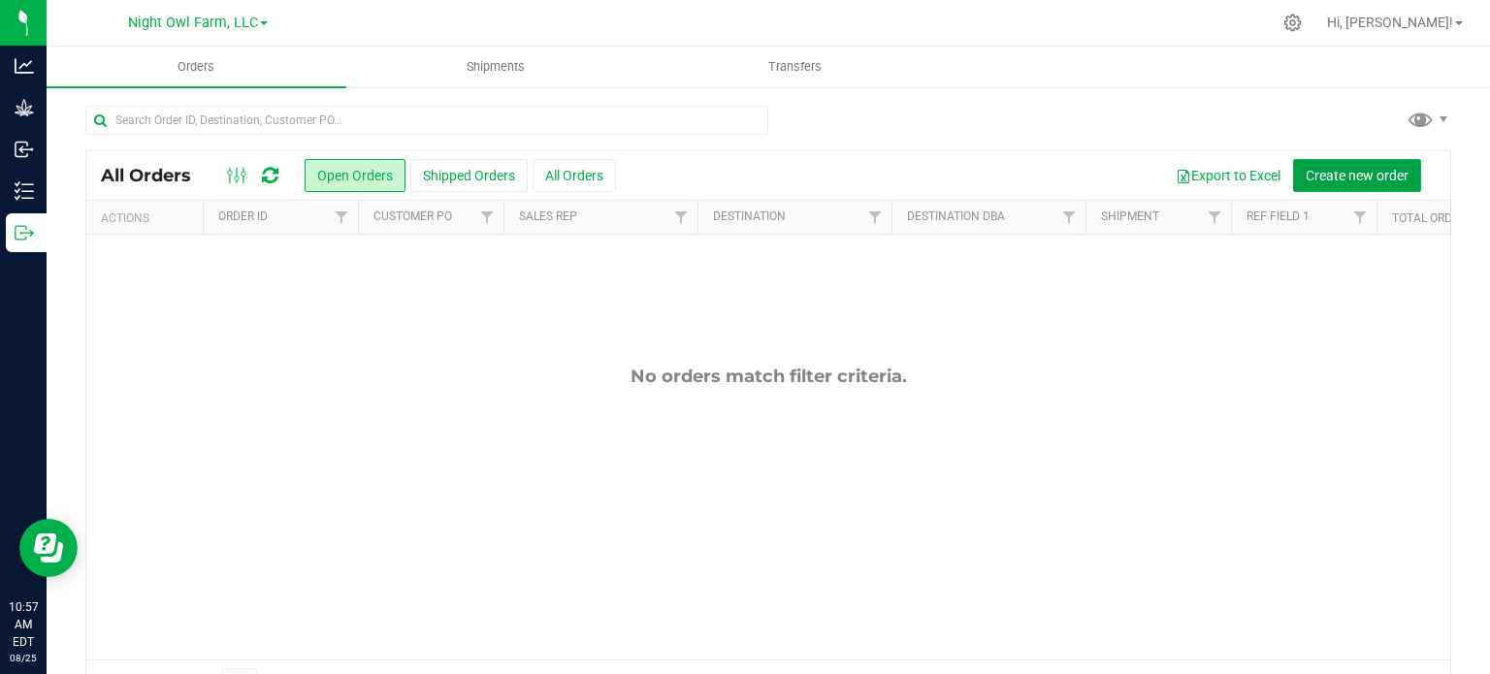
click at [1377, 178] on span "Create new order" at bounding box center [1357, 176] width 103 height 16
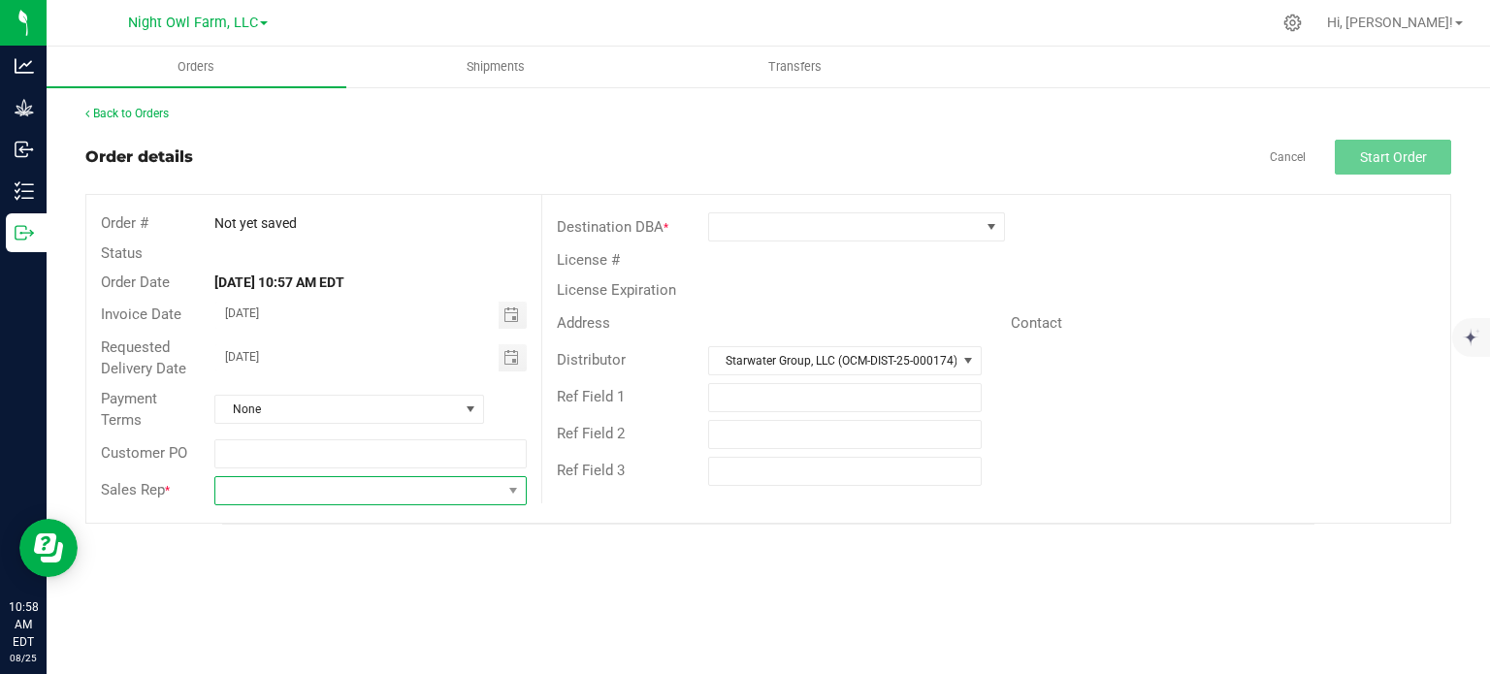
click at [459, 501] on span at bounding box center [357, 490] width 285 height 27
click at [840, 224] on span at bounding box center [844, 226] width 271 height 27
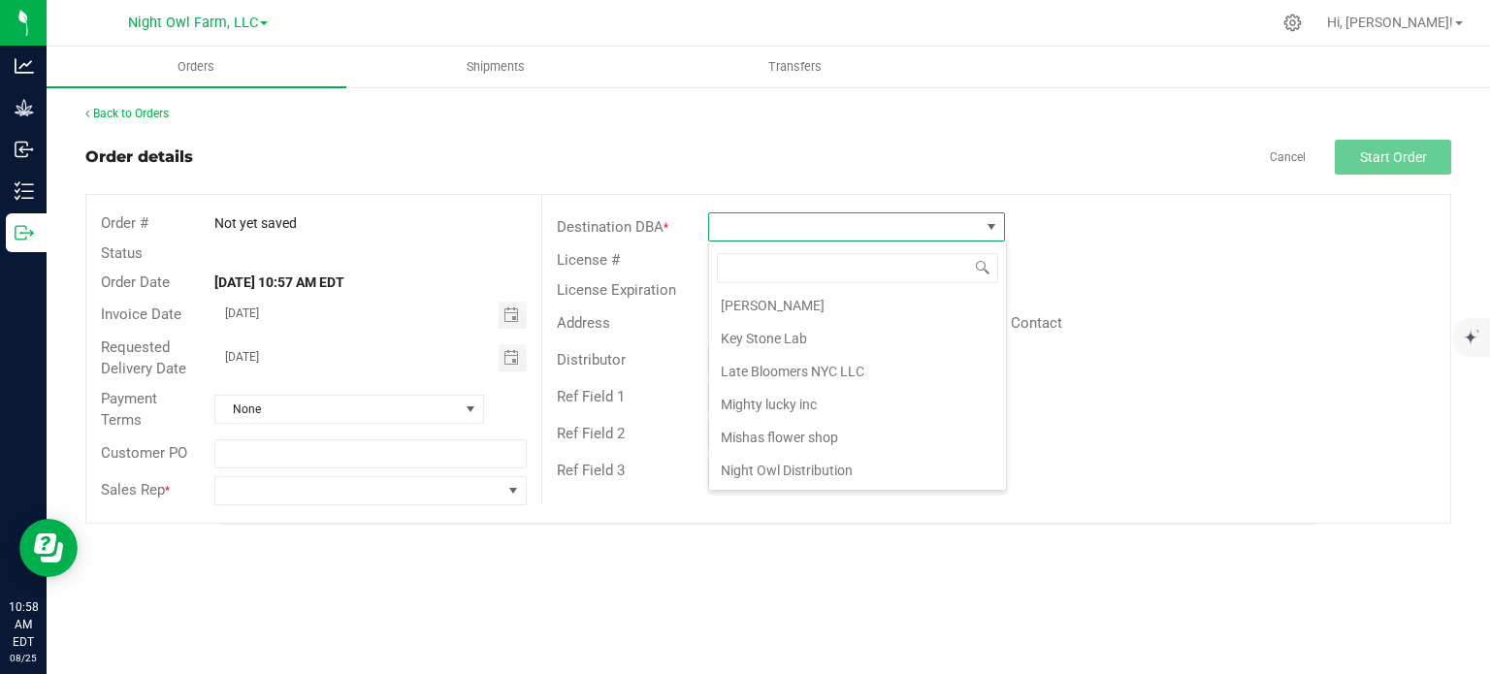
scroll to position [0, 0]
click at [1037, 552] on div "Orders Shipments Transfers Back to Orders Order details Cancel Start Order Orde…" at bounding box center [768, 361] width 1443 height 628
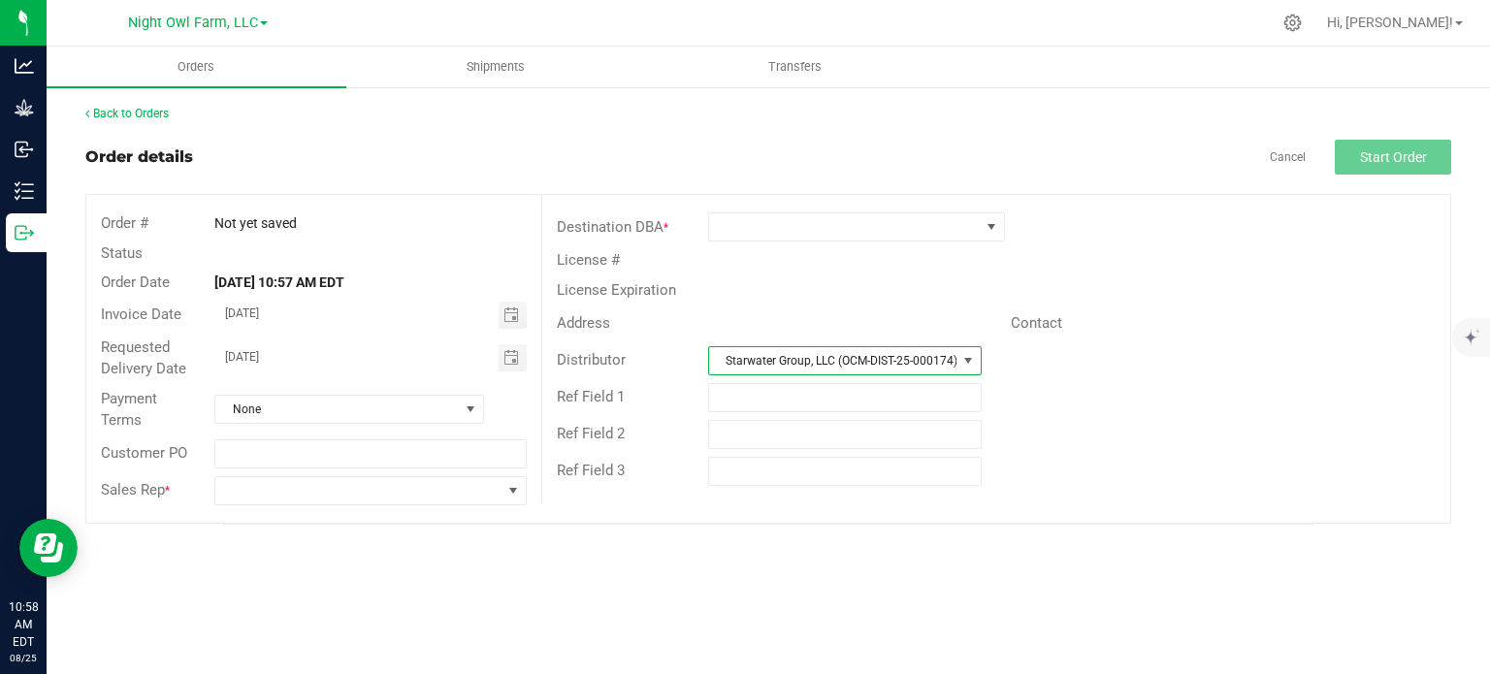
click at [969, 359] on span at bounding box center [968, 361] width 16 height 16
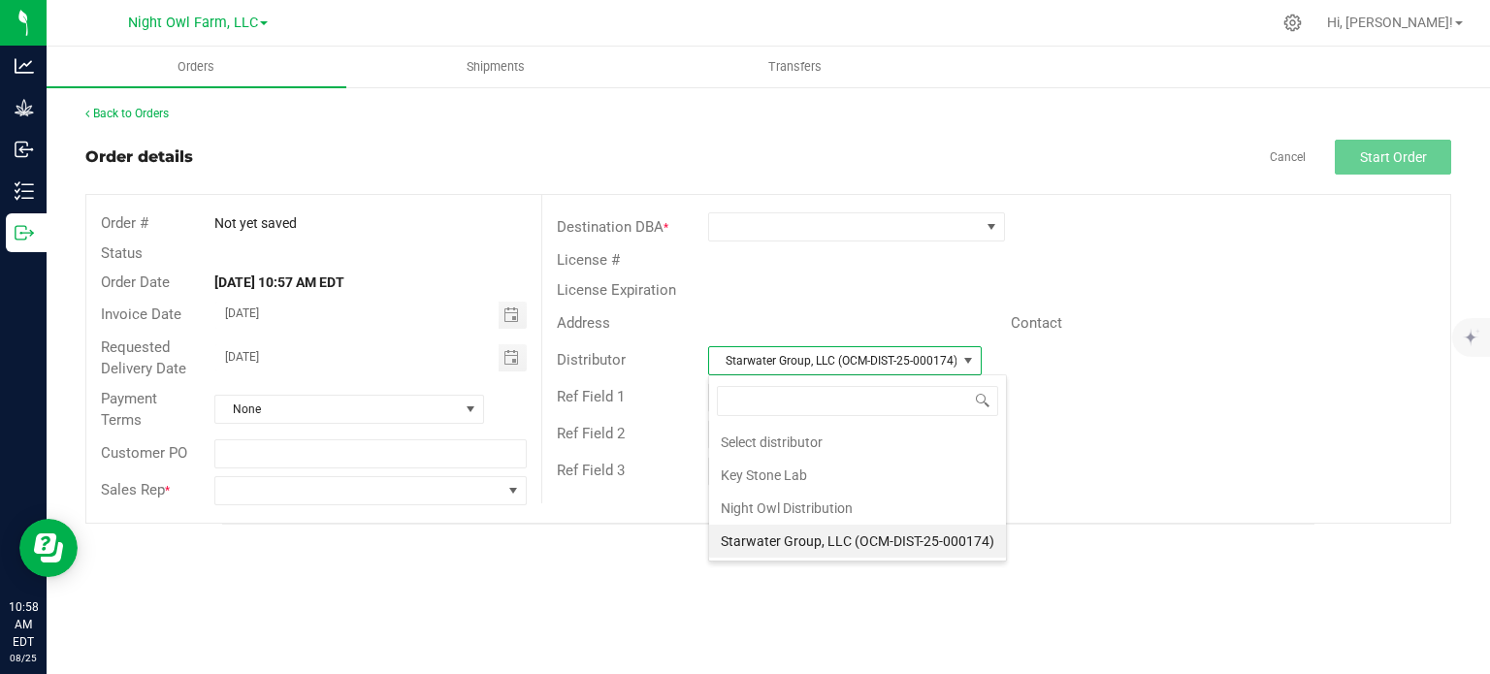
scroll to position [28, 274]
click at [910, 503] on li "Night Owl Distribution" at bounding box center [857, 508] width 297 height 33
